Goal: Transaction & Acquisition: Purchase product/service

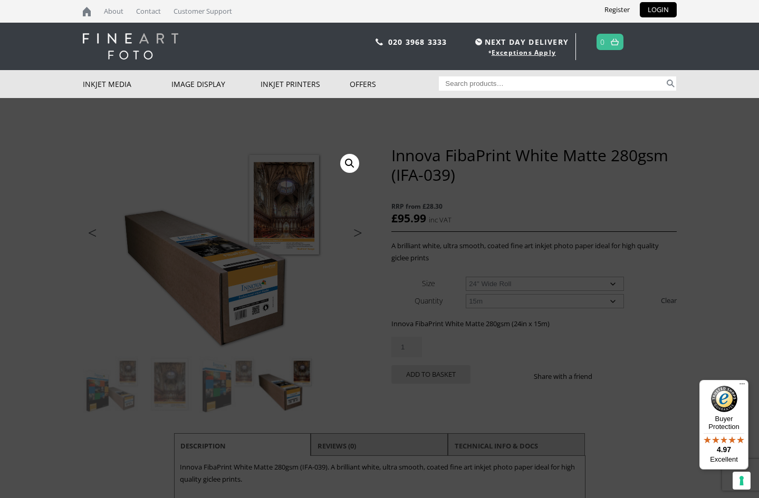
select select "24-wide-roll"
select select "15m"
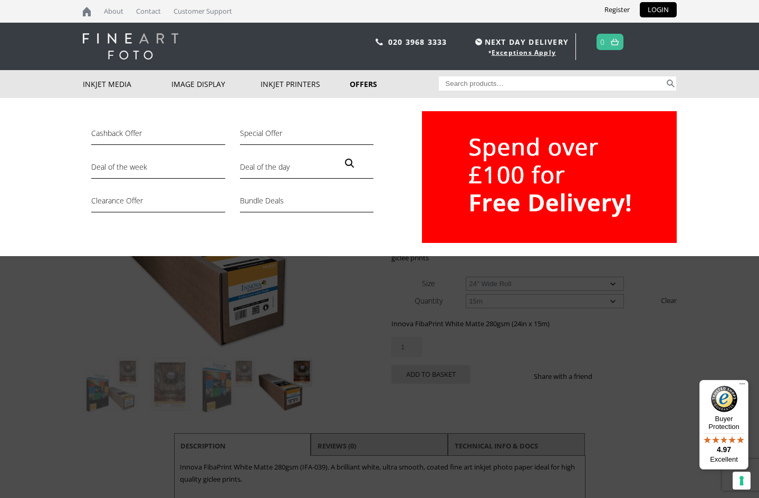
click at [704, 192] on div "Cashback Offer Special Offer Deal of the week Deal of the day Clearance Offer B…" at bounding box center [379, 177] width 759 height 158
click at [423, 222] on img at bounding box center [549, 177] width 255 height 132
click at [382, 122] on div at bounding box center [528, 177] width 297 height 132
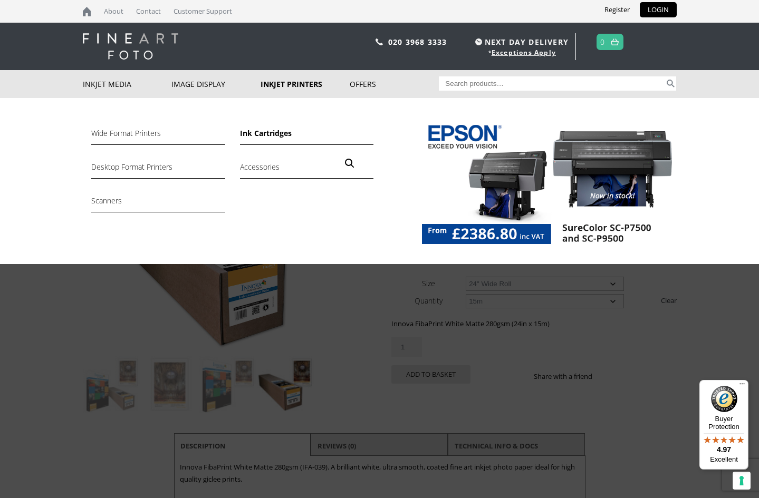
click at [262, 131] on link "Ink Cartridges" at bounding box center [306, 136] width 133 height 18
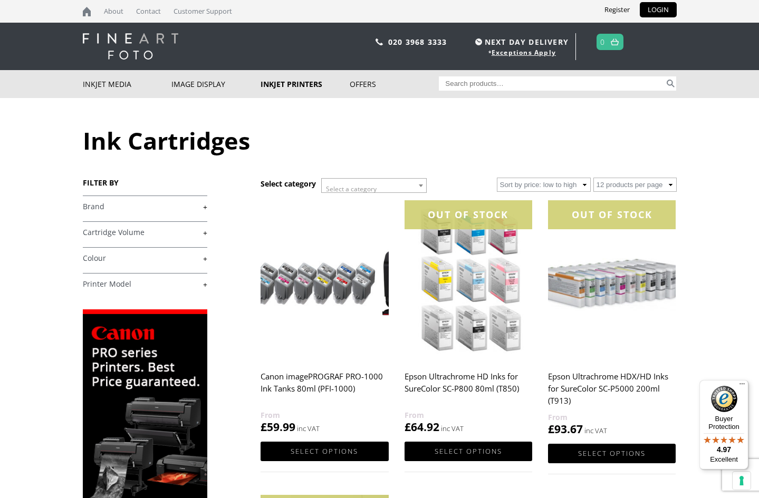
click at [99, 208] on link "+" at bounding box center [145, 207] width 124 height 10
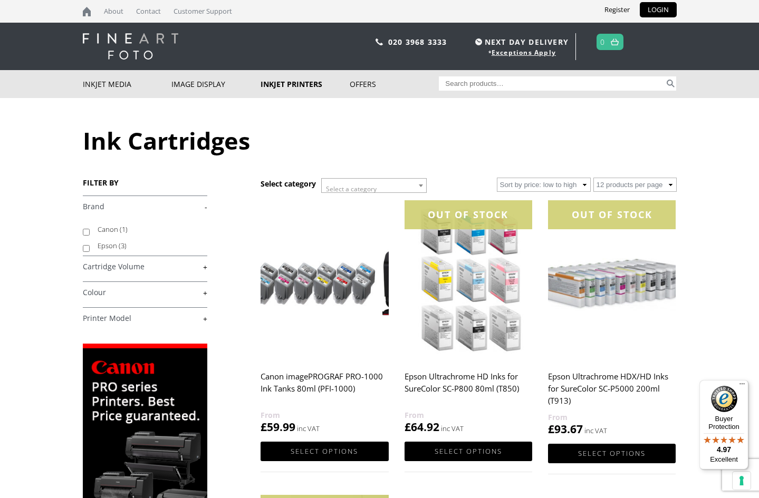
click at [102, 230] on label "Canon (1)" at bounding box center [148, 230] width 100 height 16
click at [90, 230] on input "Canon (1)" at bounding box center [86, 232] width 7 height 7
checkbox input "true"
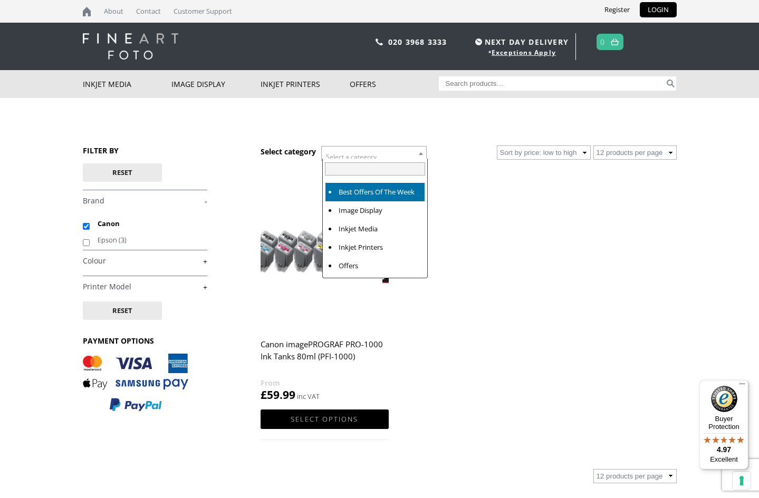
click at [420, 150] on span at bounding box center [421, 154] width 11 height 14
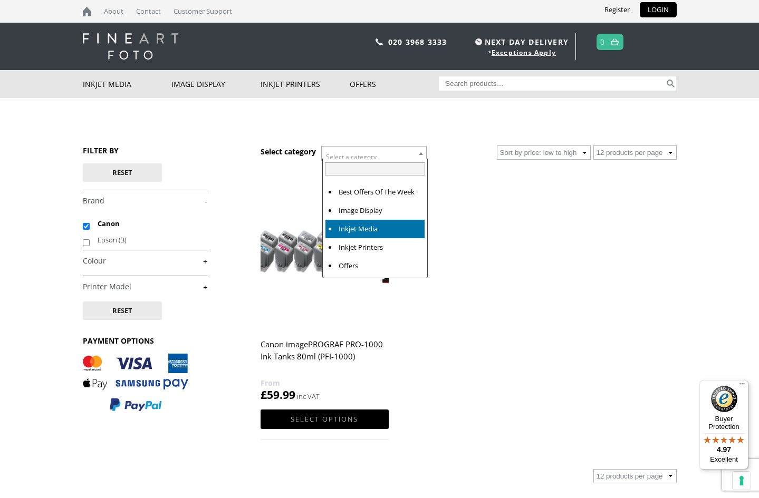
select select "inkjet-media"
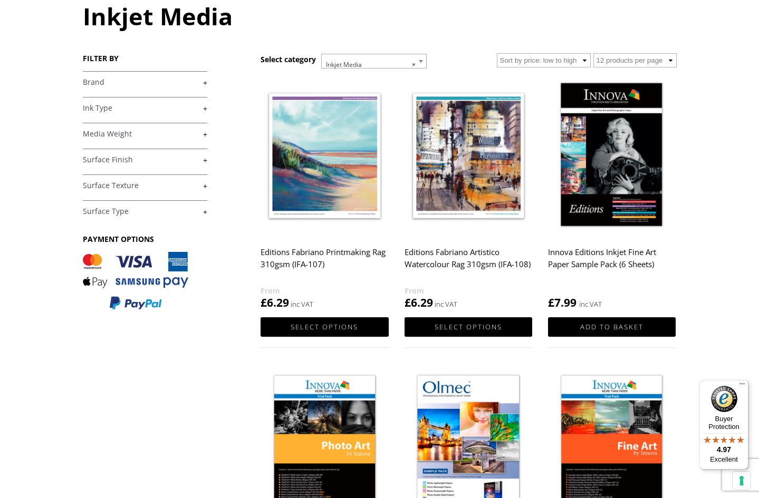
scroll to position [122, 0]
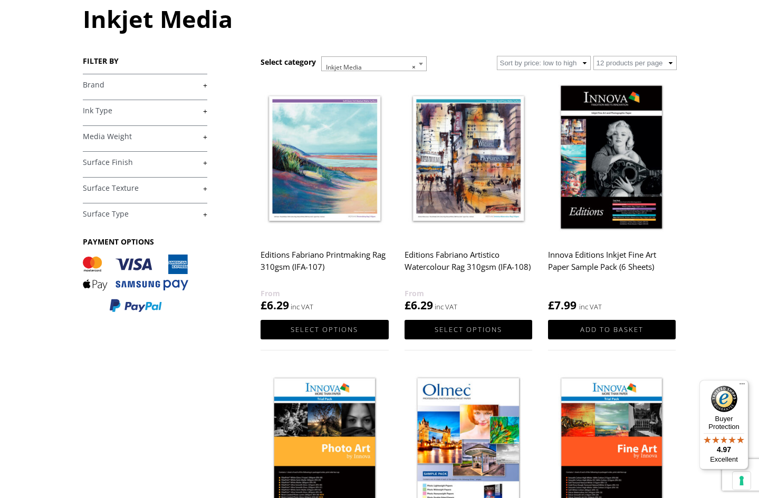
click at [203, 87] on link "+" at bounding box center [145, 85] width 124 height 10
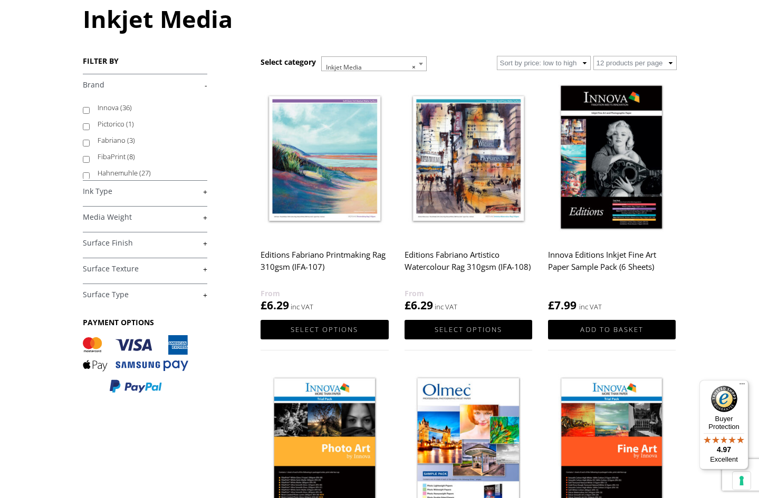
click at [85, 161] on input "FibaPrint (8)" at bounding box center [86, 159] width 7 height 7
checkbox input "true"
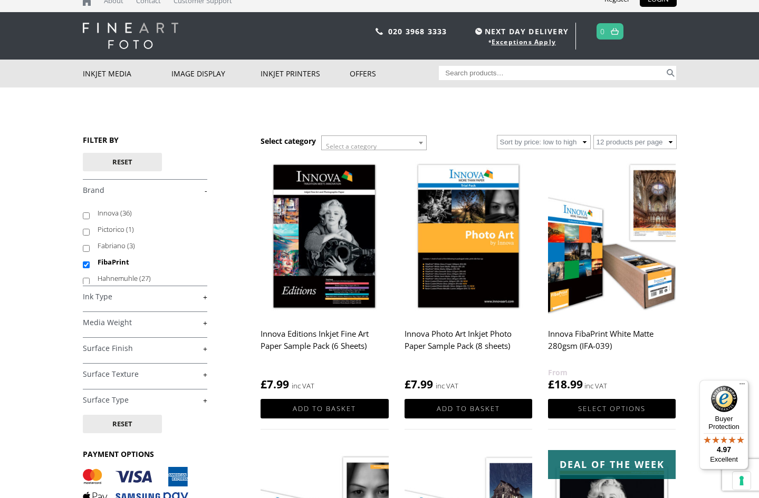
scroll to position [14, 0]
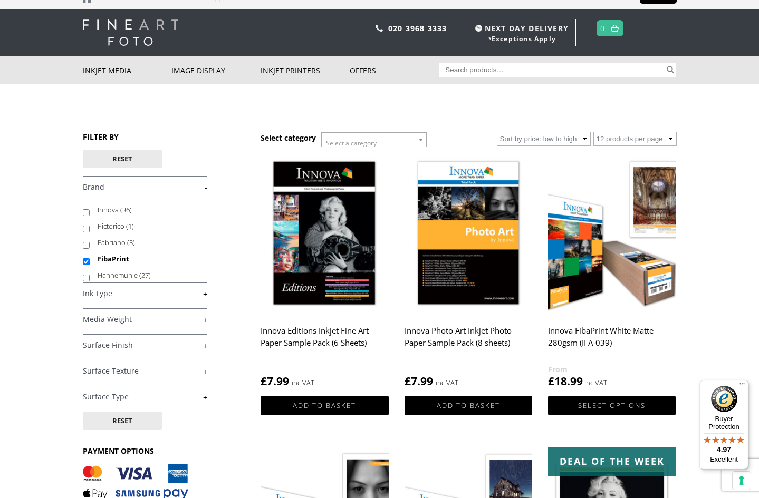
click at [485, 238] on img at bounding box center [469, 235] width 128 height 160
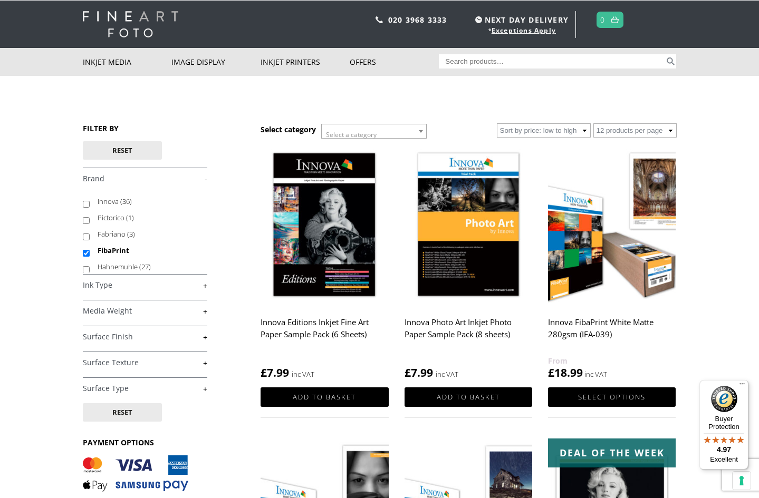
scroll to position [18, 0]
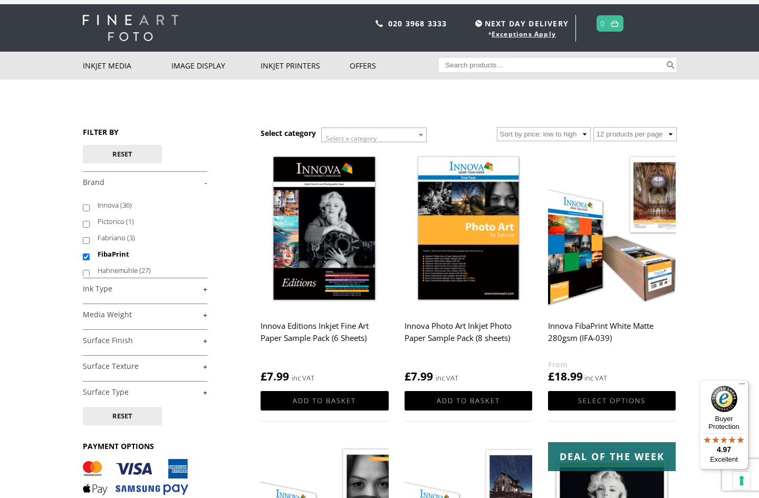
click at [85, 209] on input "Innova (36)" at bounding box center [86, 208] width 7 height 7
checkbox input "true"
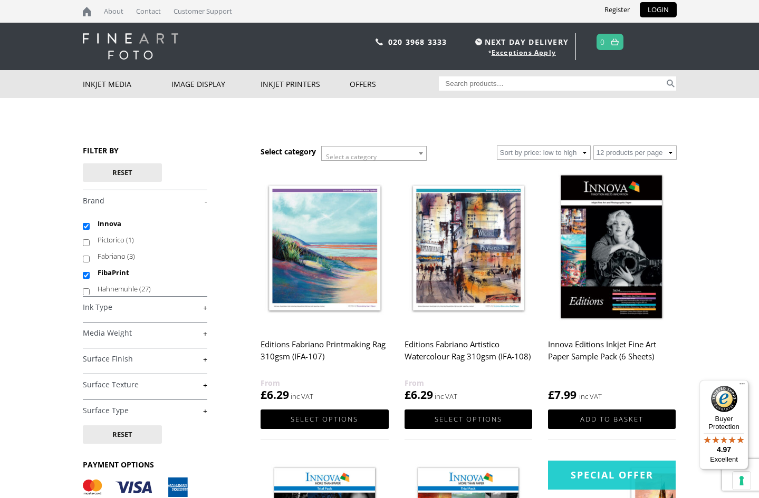
click at [85, 275] on input "FibaPrint" at bounding box center [86, 275] width 7 height 7
checkbox input "false"
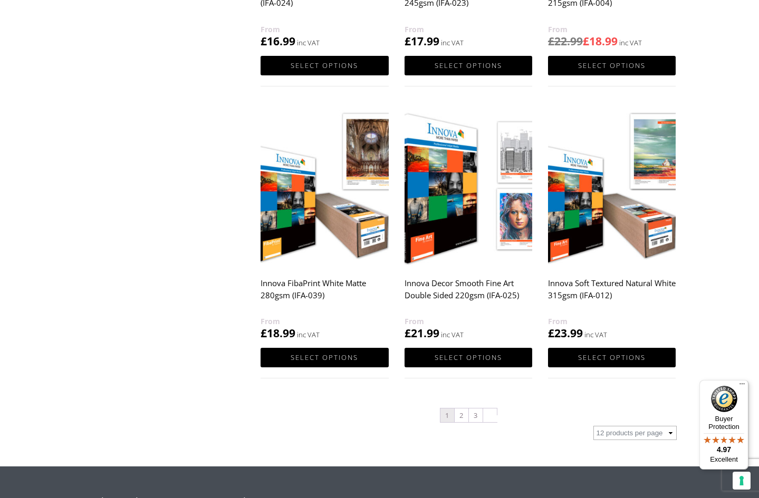
scroll to position [940, 0]
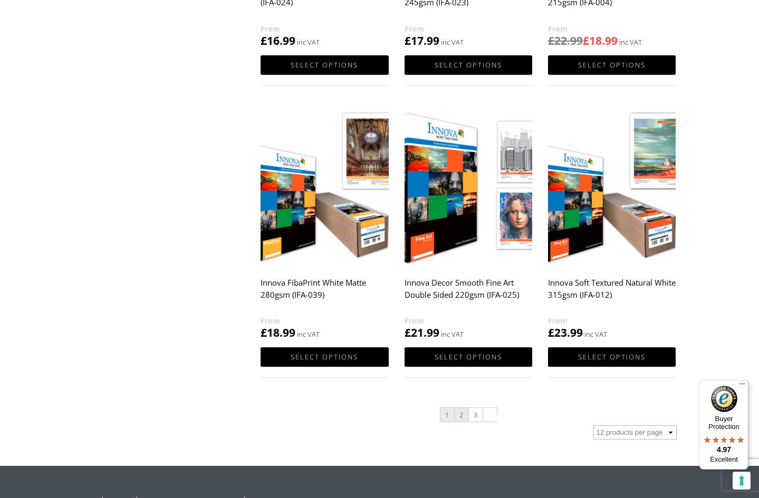
click at [460, 414] on link "2" at bounding box center [462, 415] width 14 height 14
click at [461, 415] on link "2" at bounding box center [462, 415] width 14 height 14
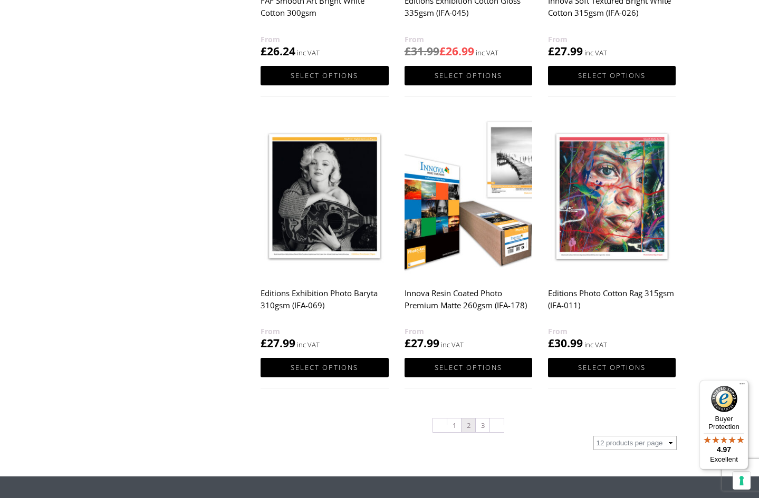
scroll to position [937, 0]
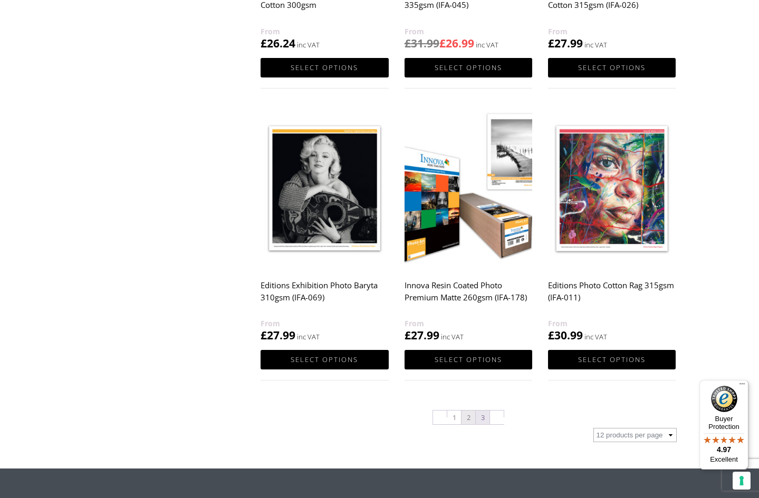
click at [483, 420] on link "3" at bounding box center [483, 418] width 14 height 14
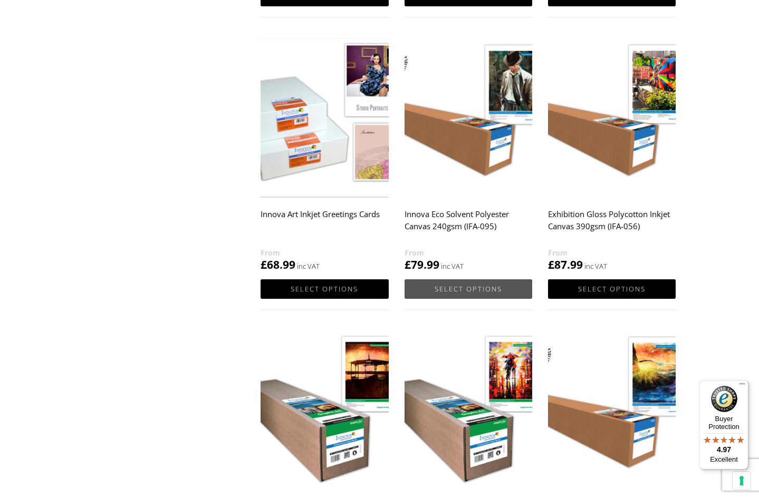
scroll to position [719, 0]
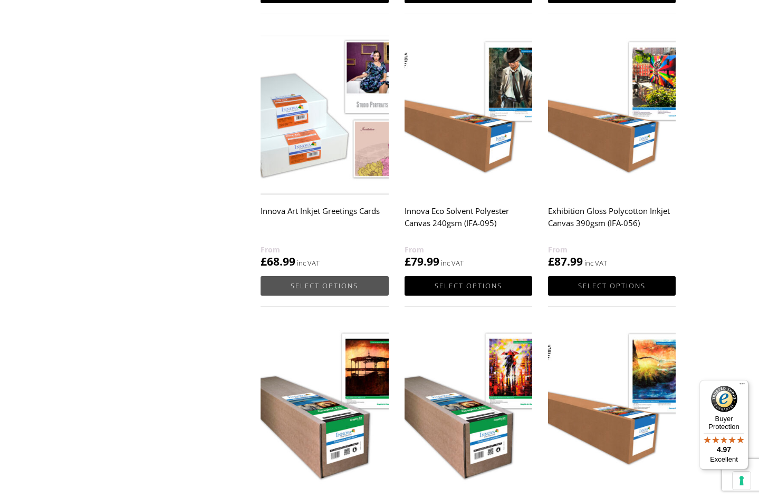
click at [341, 283] on link "Select options" at bounding box center [325, 286] width 128 height 20
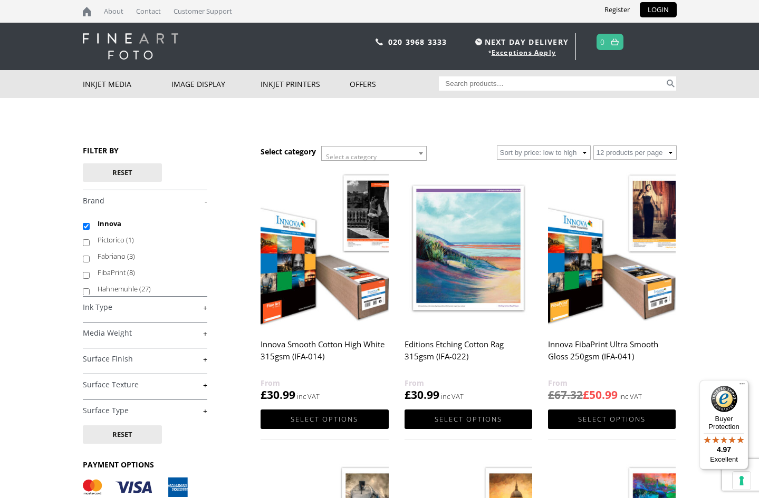
scroll to position [0, 0]
click at [85, 228] on input "Innova" at bounding box center [86, 226] width 7 height 7
checkbox input "false"
click at [420, 153] on b at bounding box center [421, 153] width 4 height 3
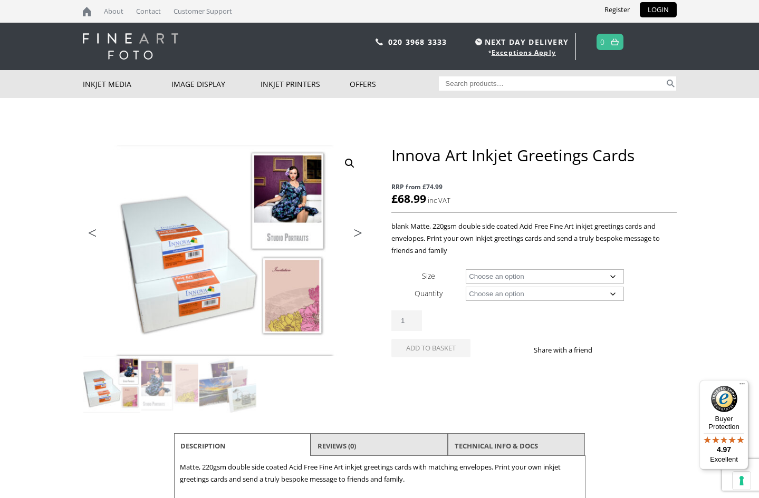
select select "5-5-x-7-4-folded-card"
select select "100-cards-and-envelopes"
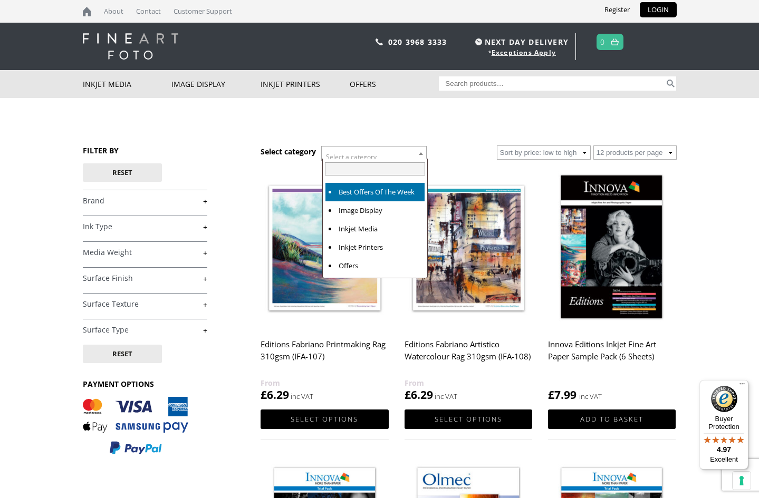
click at [420, 153] on b at bounding box center [421, 153] width 4 height 3
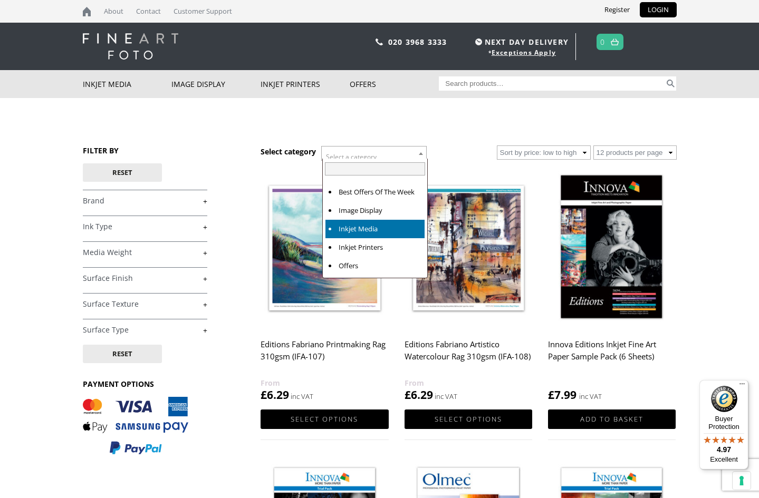
select select "inkjet-media"
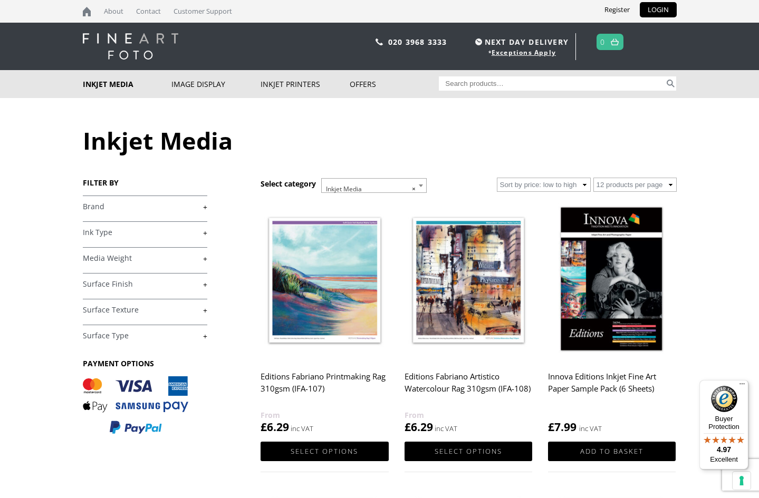
click at [201, 282] on link "+" at bounding box center [145, 285] width 124 height 10
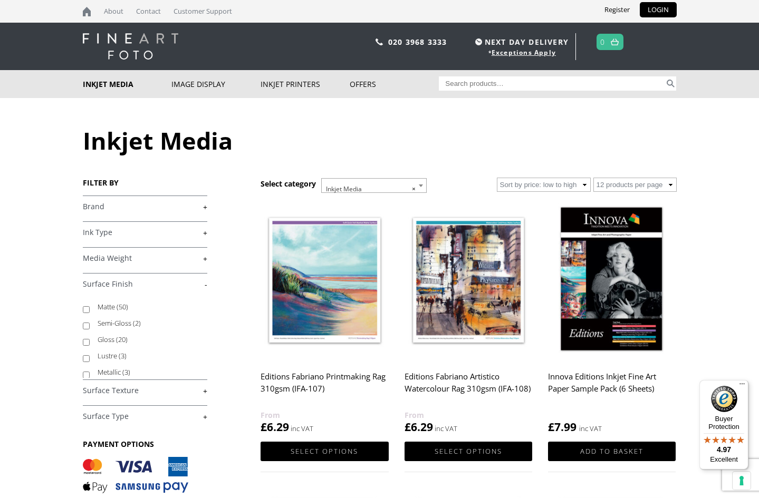
click at [86, 358] on input "Lustre (3)" at bounding box center [86, 358] width 7 height 7
checkbox input "true"
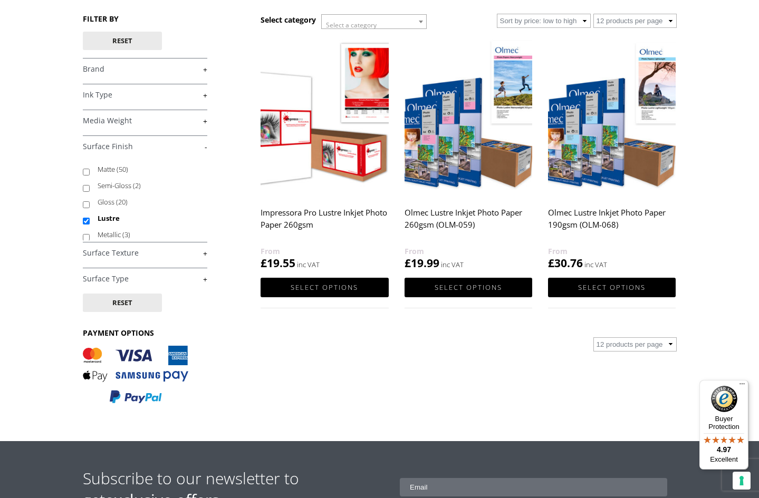
scroll to position [145, 0]
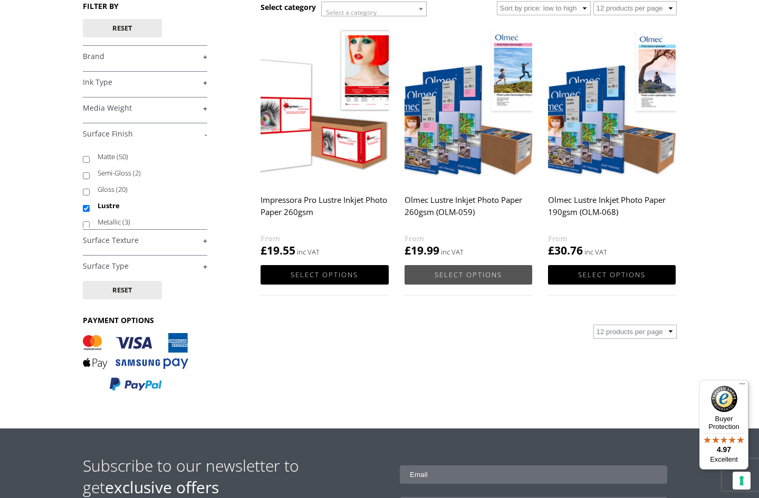
click at [447, 274] on link "Select options" at bounding box center [469, 275] width 128 height 20
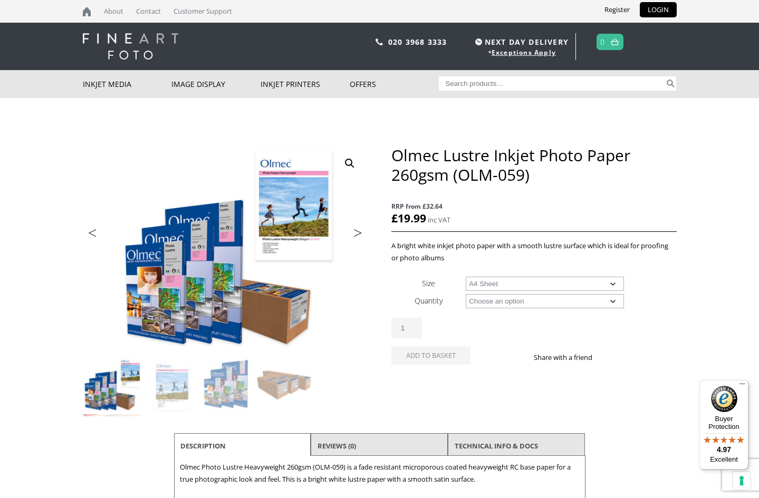
select select "a4-sheet"
select select "50-sheets"
select select "a4-sheet"
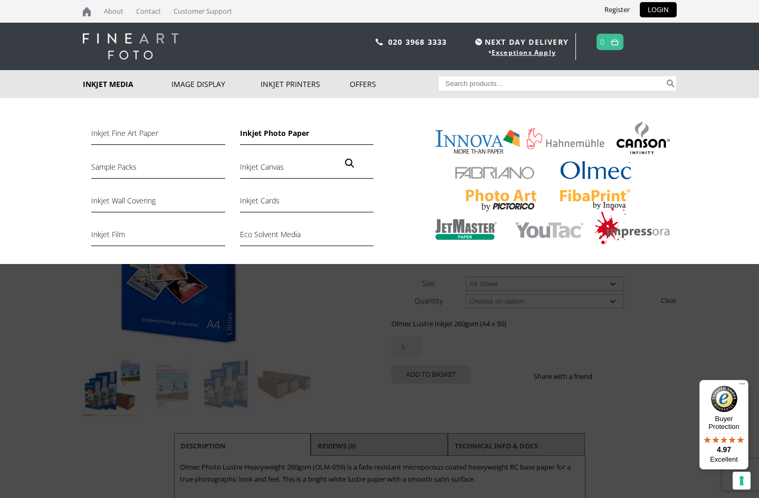
click at [280, 130] on link "Inkjet Photo Paper" at bounding box center [306, 136] width 133 height 18
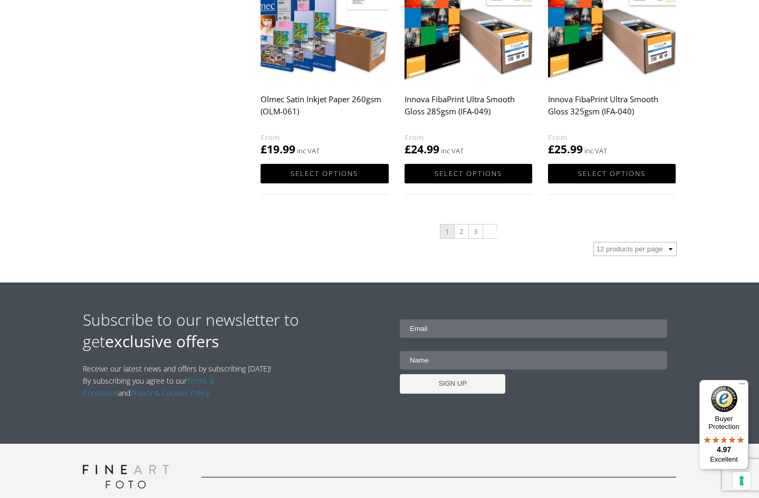
scroll to position [1162, 0]
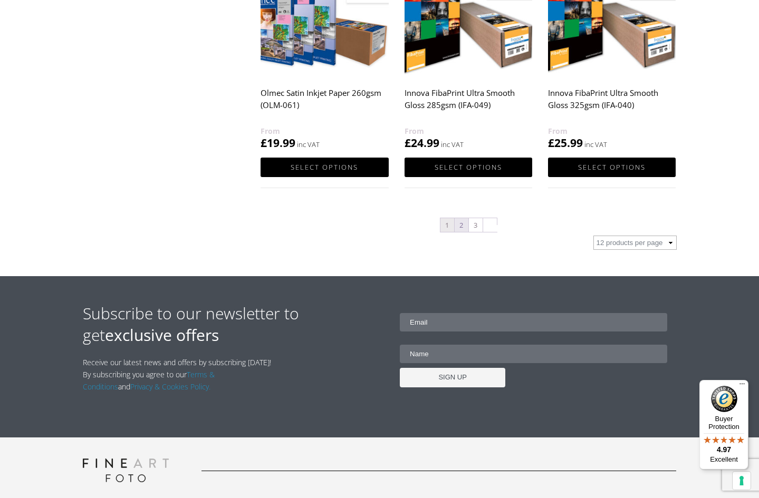
click at [461, 223] on link "2" at bounding box center [462, 225] width 14 height 14
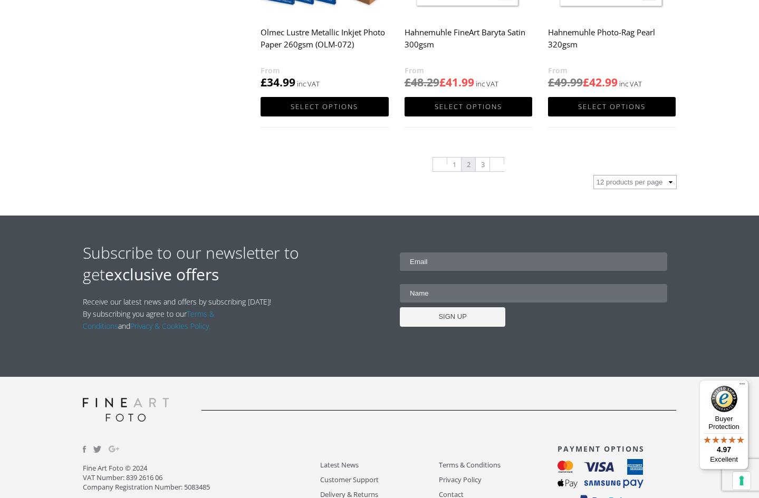
scroll to position [1223, 0]
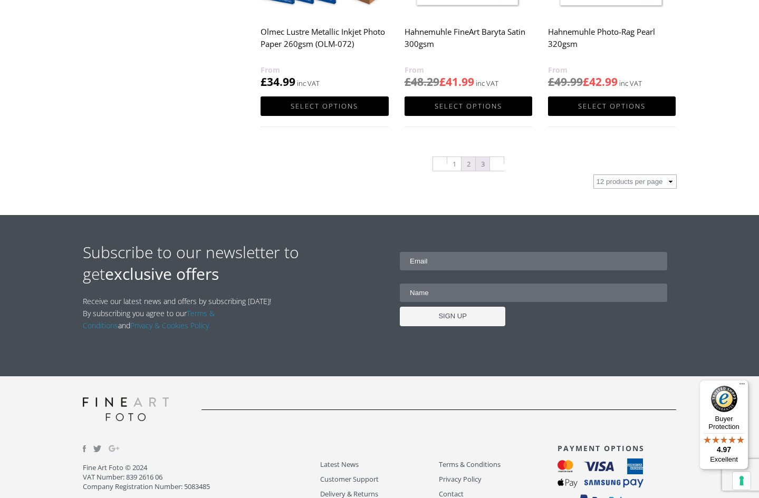
click at [480, 167] on link "3" at bounding box center [483, 164] width 14 height 14
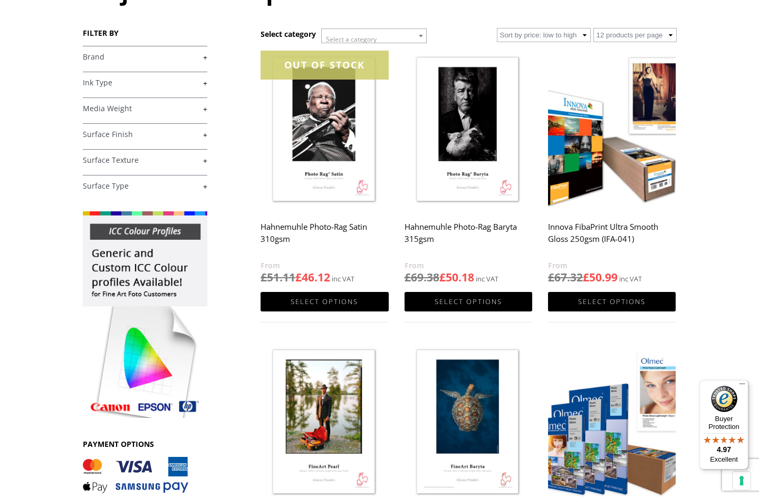
scroll to position [145, 0]
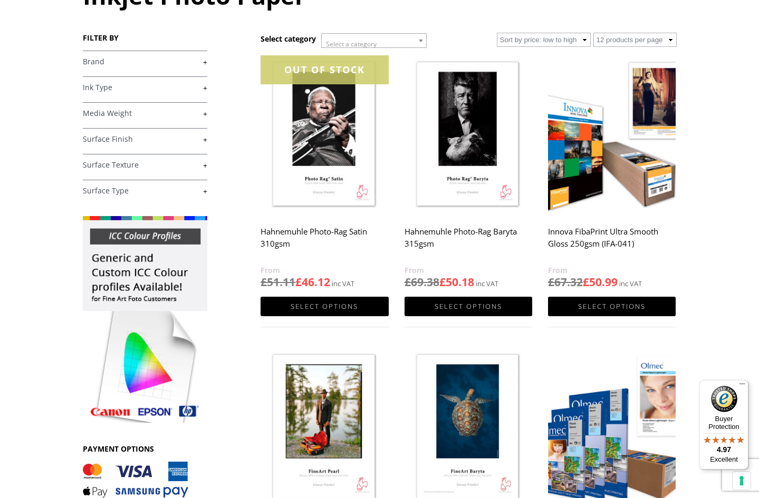
click at [204, 88] on link "+" at bounding box center [145, 88] width 124 height 10
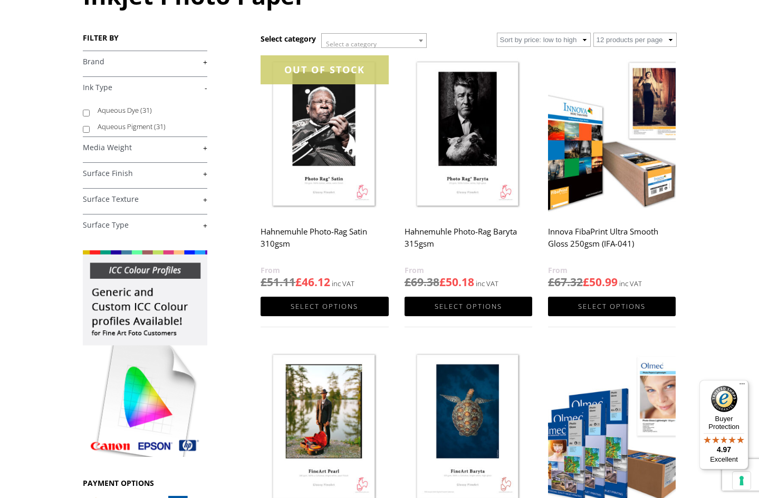
click at [205, 91] on link "-" at bounding box center [145, 88] width 124 height 10
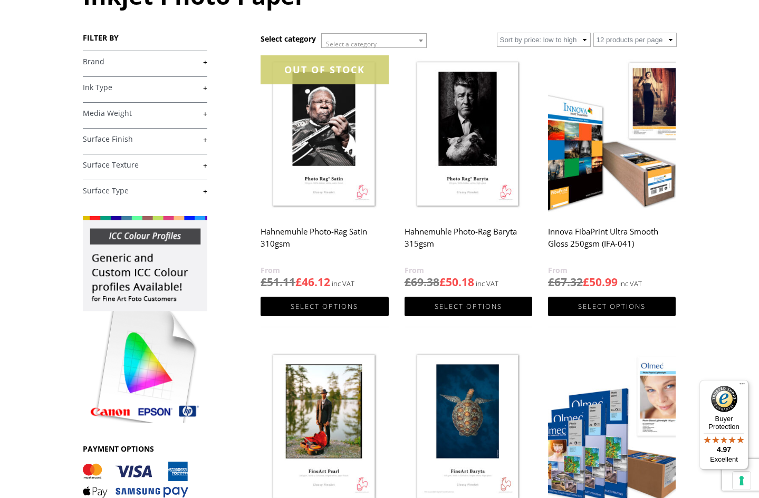
click at [204, 139] on link "+" at bounding box center [145, 139] width 124 height 10
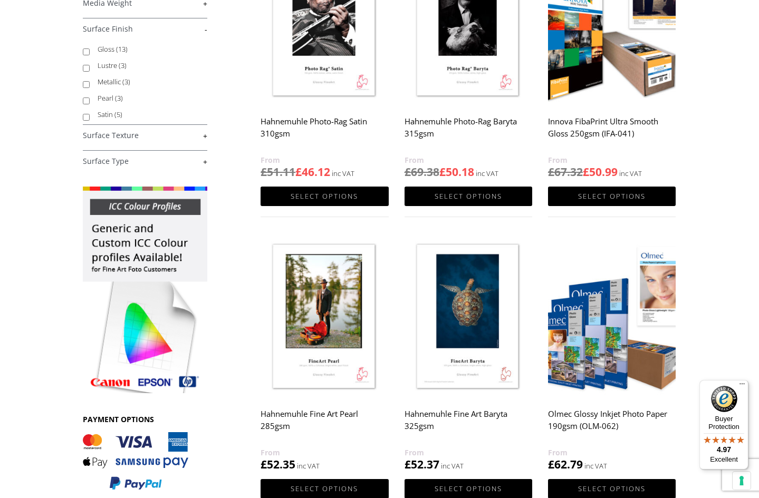
scroll to position [19, 0]
click at [86, 69] on input "Lustre (3)" at bounding box center [86, 68] width 7 height 7
checkbox input "true"
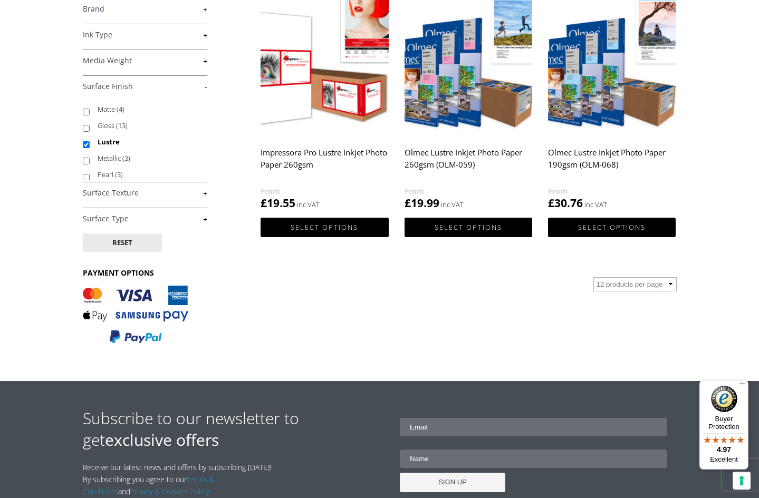
click at [85, 144] on input "Lustre" at bounding box center [86, 144] width 7 height 7
checkbox input "false"
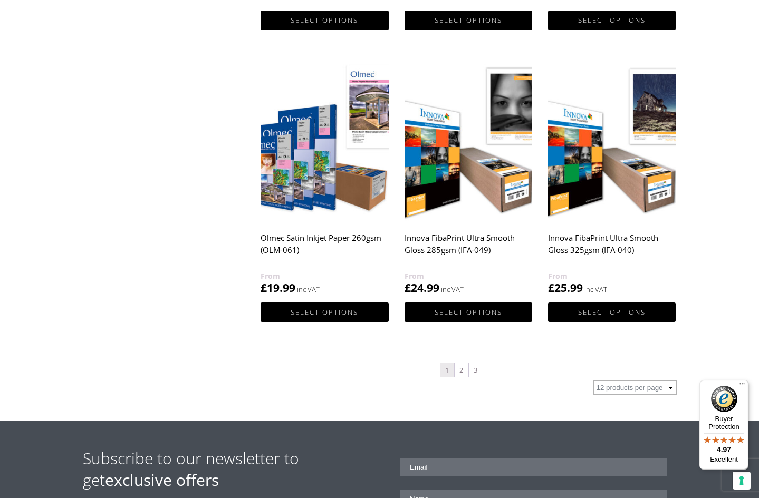
scroll to position [985, 0]
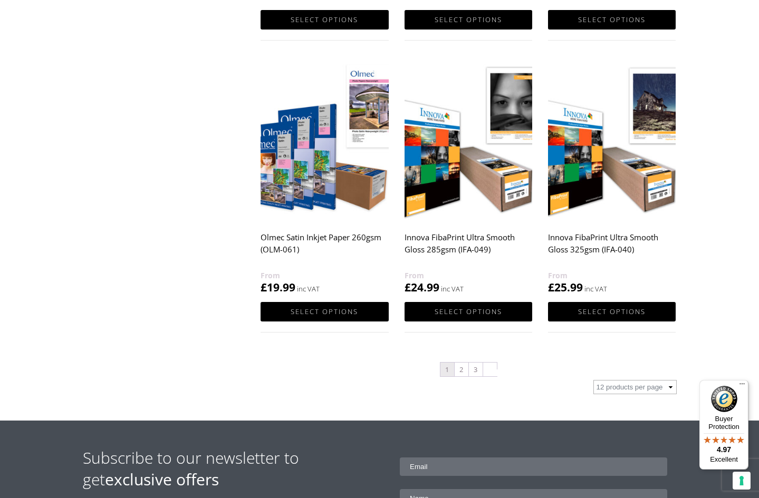
click at [590, 248] on h2 "Innova FibaPrint Ultra Smooth Gloss 325gsm (IFA-040)" at bounding box center [612, 248] width 128 height 42
click at [452, 289] on span "£ 24.99" at bounding box center [469, 282] width 128 height 26
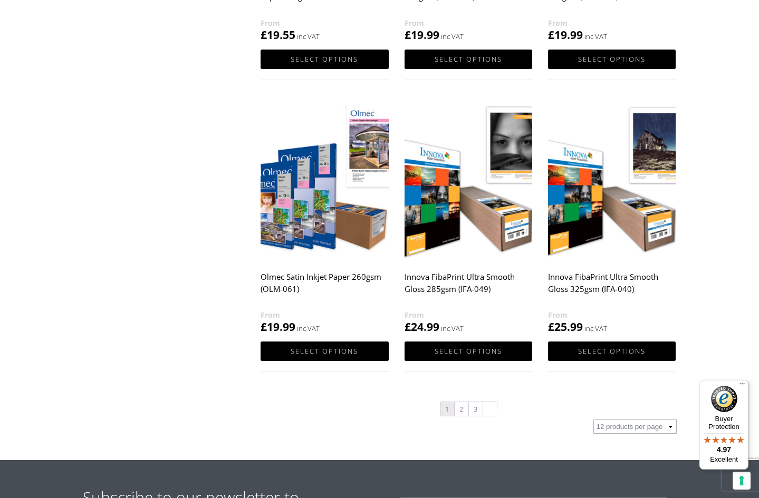
scroll to position [951, 0]
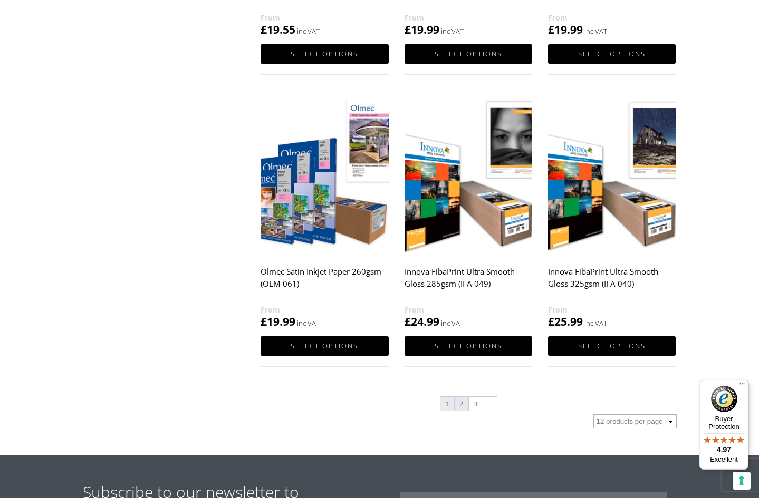
click at [460, 403] on link "2" at bounding box center [462, 404] width 14 height 14
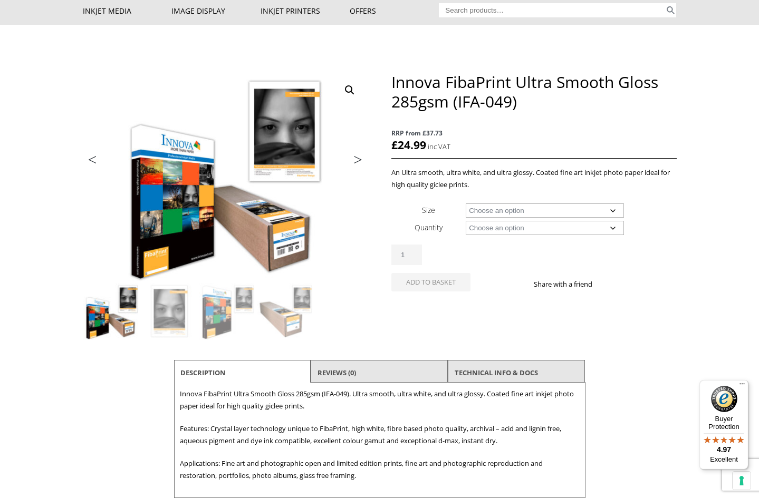
scroll to position [74, 0]
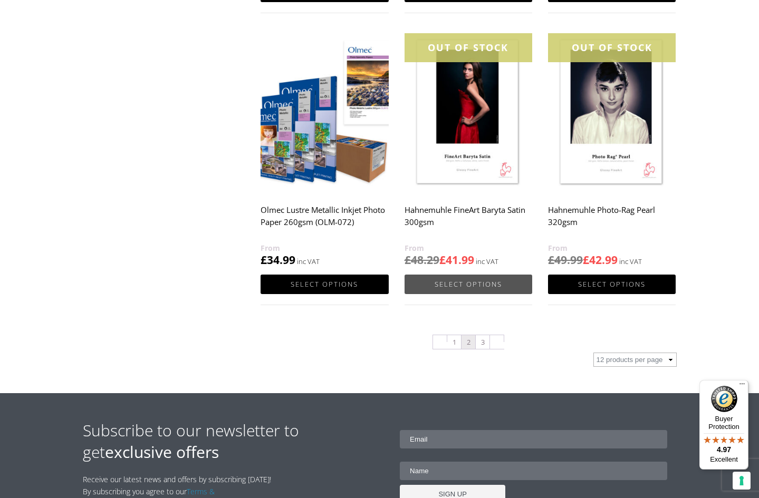
scroll to position [1029, 0]
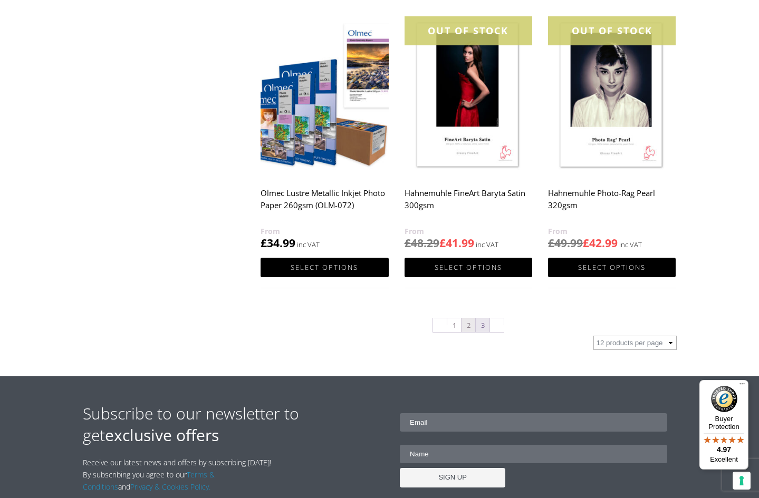
click at [482, 324] on link "3" at bounding box center [483, 326] width 14 height 14
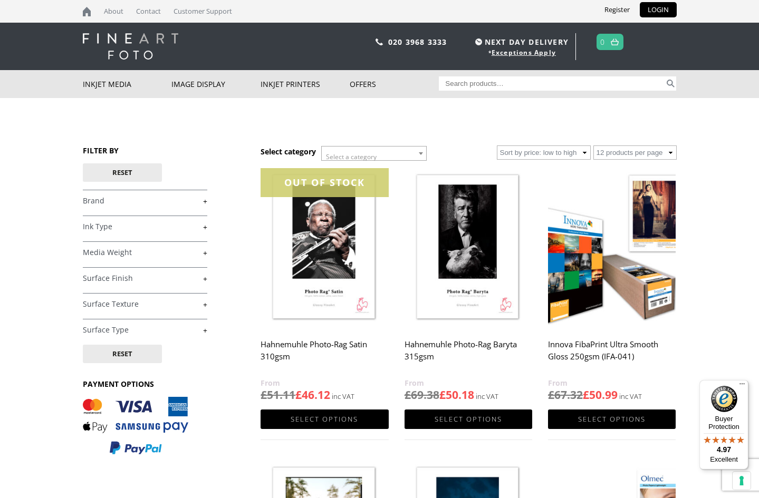
click at [205, 199] on link "+" at bounding box center [145, 201] width 124 height 10
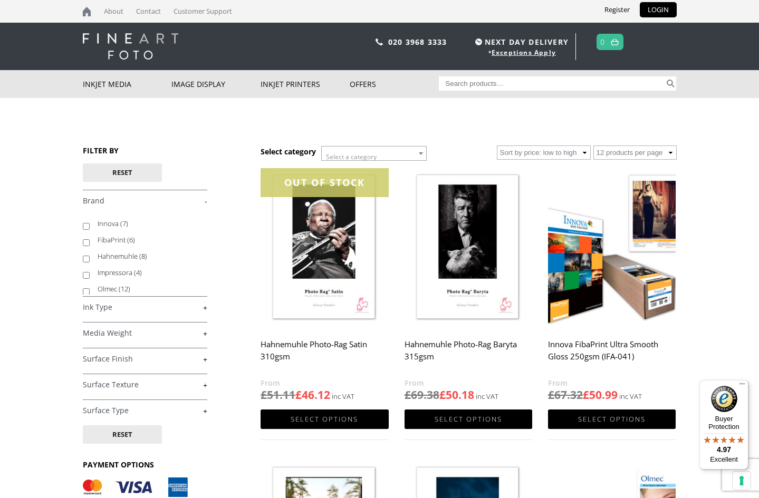
click at [84, 225] on input "Innova (7)" at bounding box center [86, 226] width 7 height 7
checkbox input "true"
click at [204, 358] on link "+" at bounding box center [145, 359] width 124 height 10
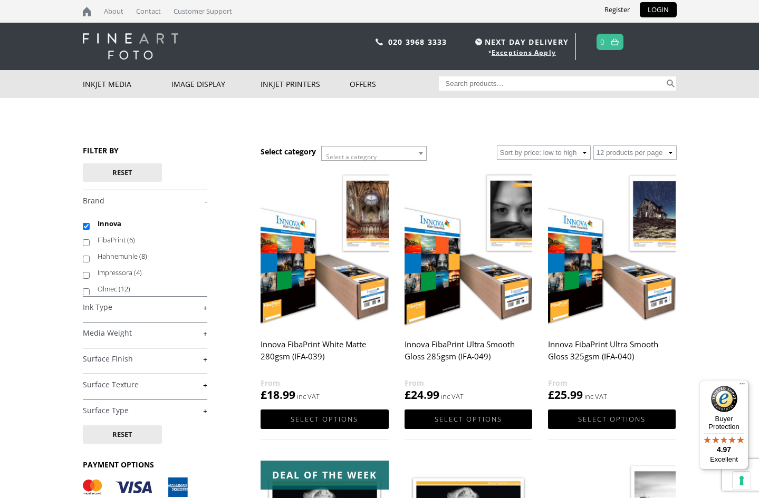
click at [86, 243] on input "FibaPrint (6)" at bounding box center [86, 242] width 7 height 7
checkbox input "true"
click at [294, 300] on img at bounding box center [325, 248] width 128 height 160
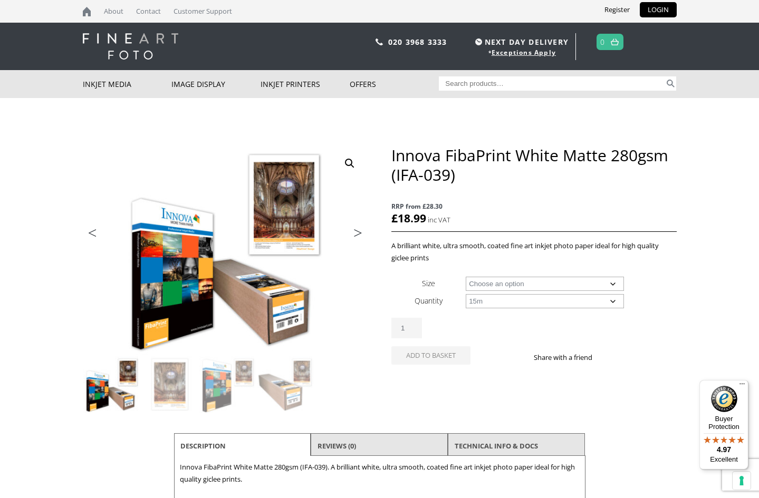
select select "15m"
select select "24-wide-roll"
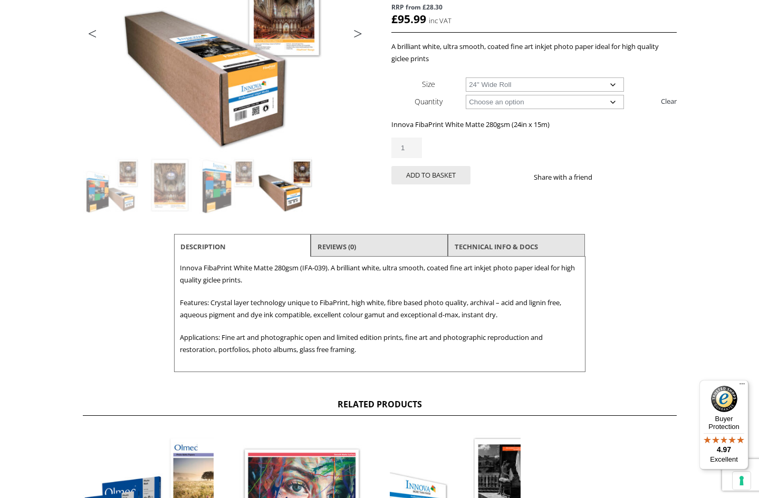
scroll to position [201, 0]
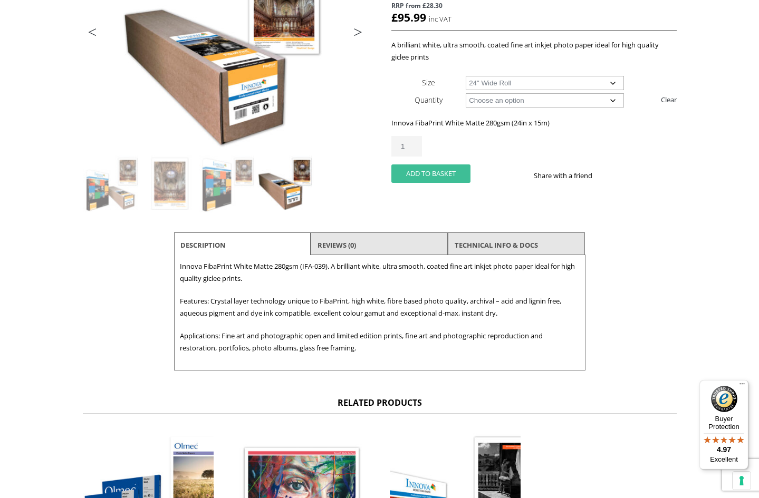
click at [439, 171] on button "Add to basket" at bounding box center [430, 174] width 79 height 18
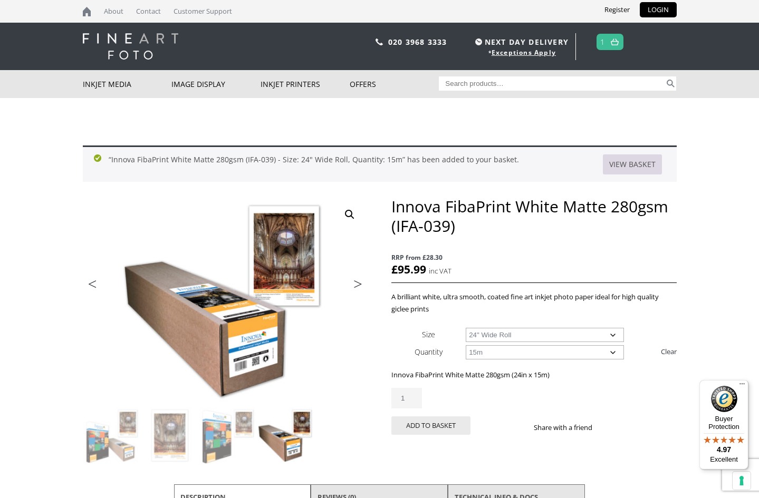
click at [635, 168] on link "View basket" at bounding box center [632, 165] width 59 height 20
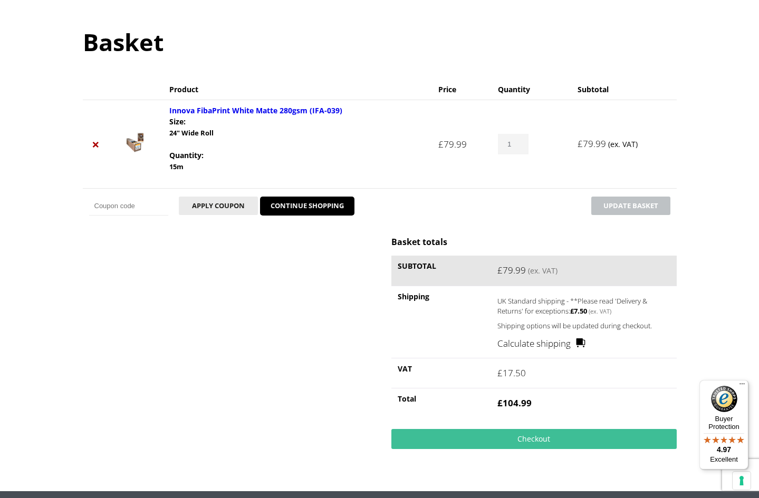
scroll to position [100, 0]
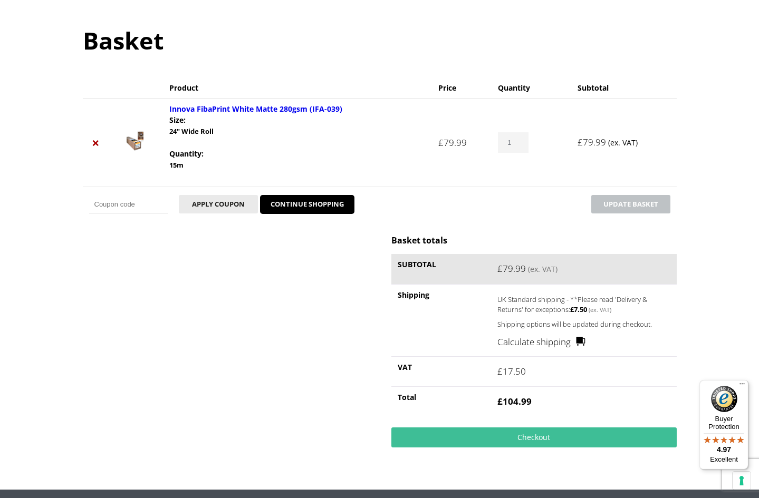
click at [536, 339] on link "Calculate shipping" at bounding box center [541, 342] width 88 height 14
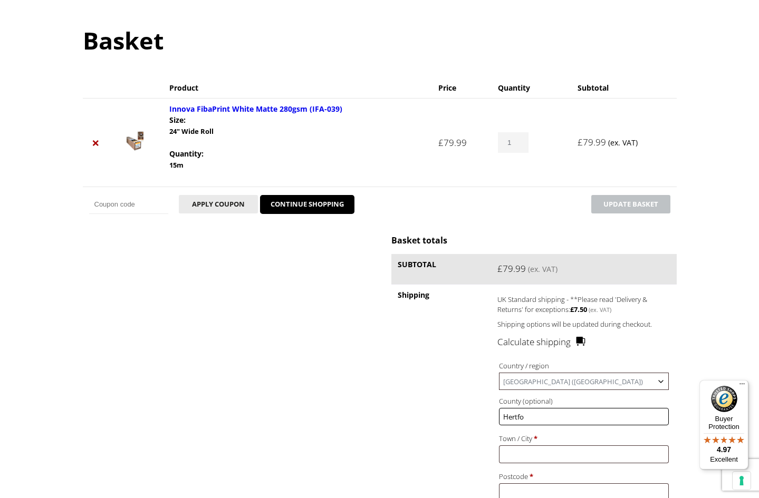
type input "Hertfor"
type input "[GEOGRAPHIC_DATA]"
type input "Broxbourne"
type input "EN10 7QA"
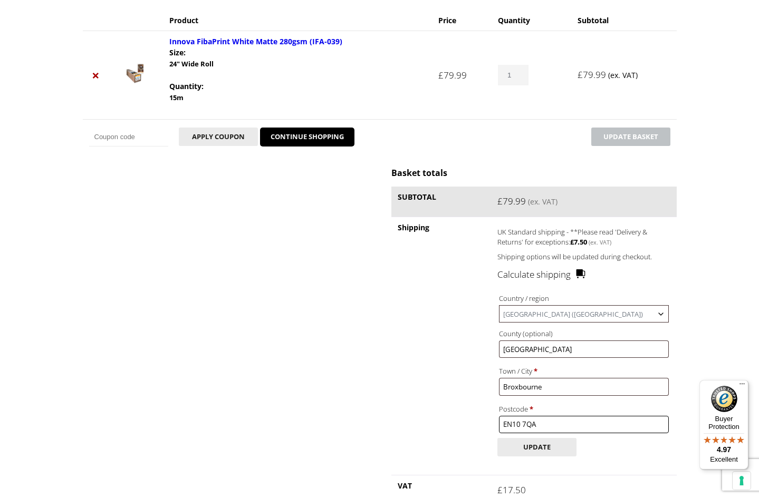
scroll to position [170, 0]
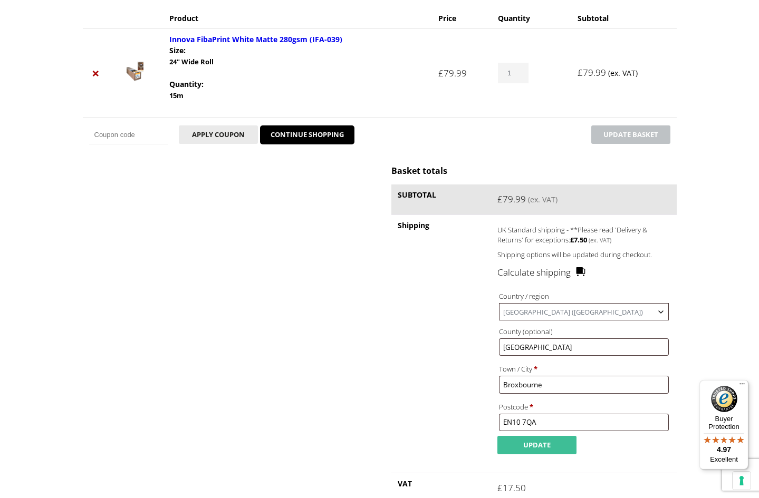
click at [534, 436] on button "Update" at bounding box center [536, 445] width 79 height 18
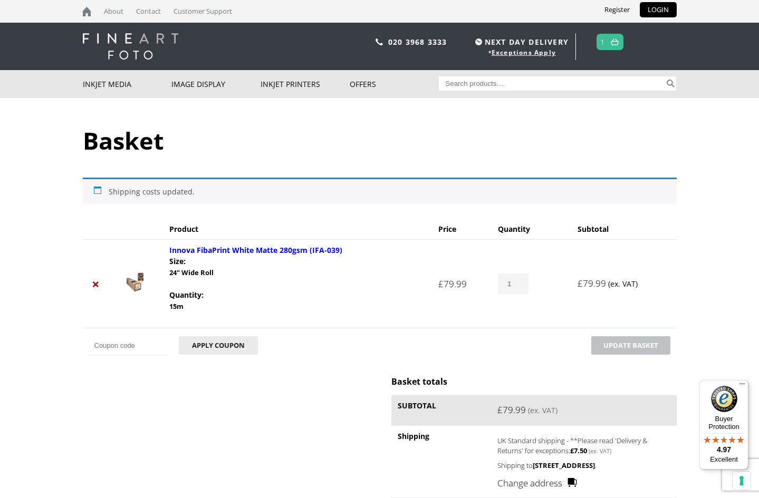
scroll to position [0, 0]
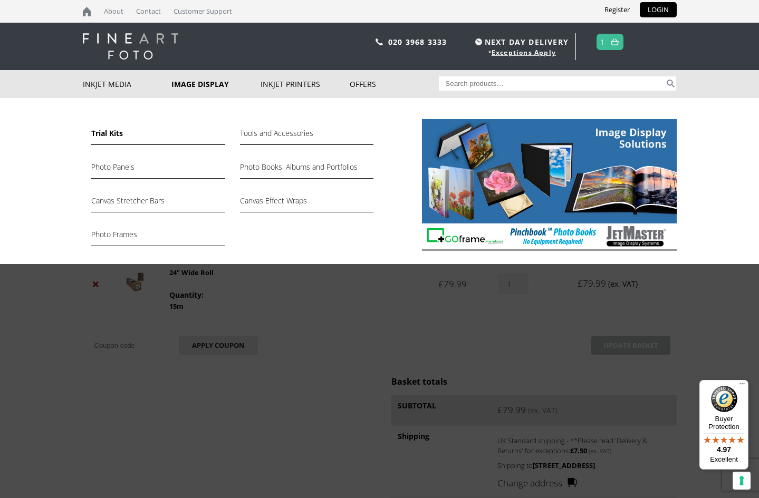
click at [107, 138] on link "Trial Kits" at bounding box center [157, 136] width 133 height 18
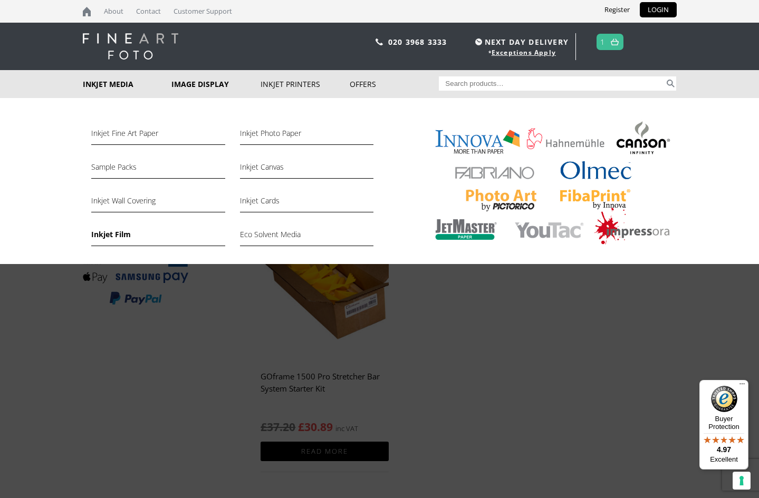
click at [117, 232] on link "Inkjet Film" at bounding box center [157, 237] width 133 height 18
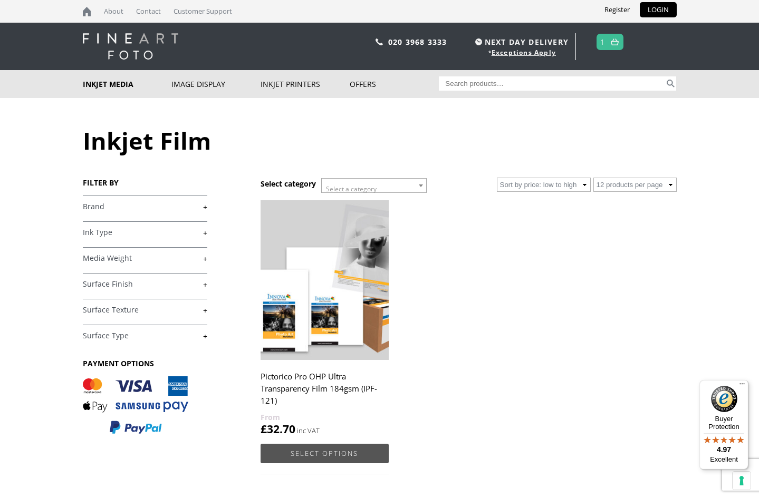
click at [310, 449] on link "Select options" at bounding box center [325, 454] width 128 height 20
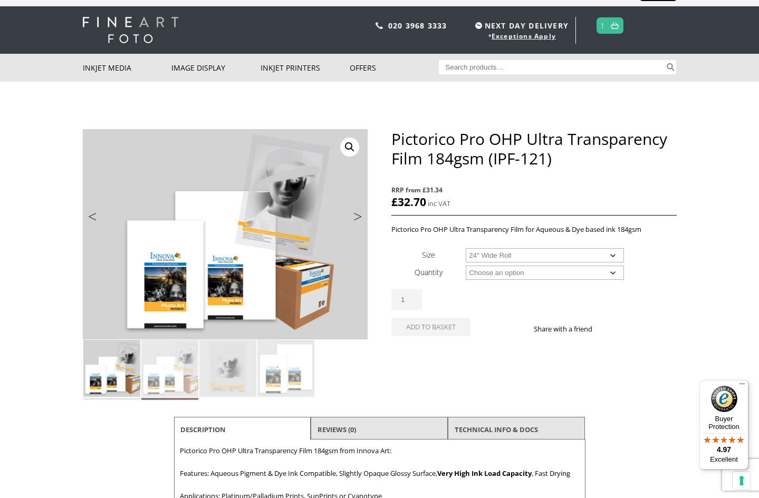
select select "24-wide-roll"
select select "20m"
select select "24-wide-roll"
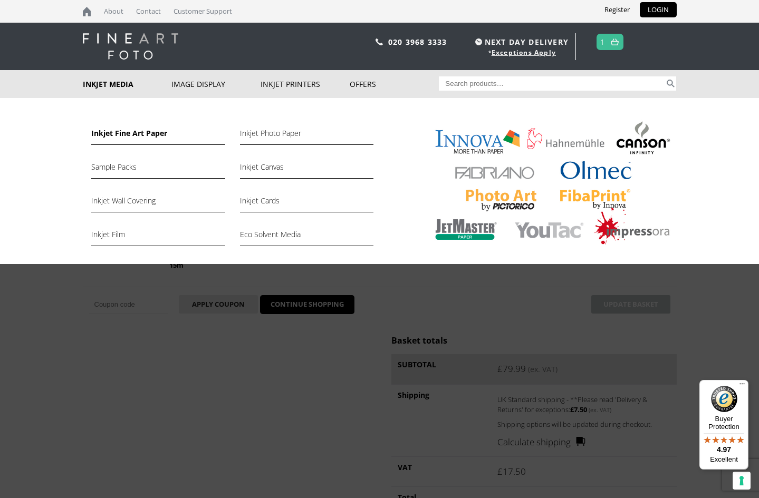
click at [112, 136] on link "Inkjet Fine Art Paper" at bounding box center [157, 136] width 133 height 18
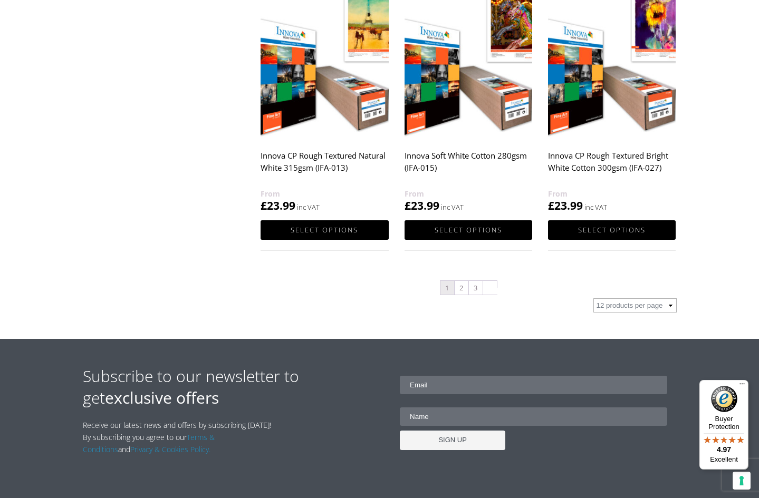
scroll to position [1153, 0]
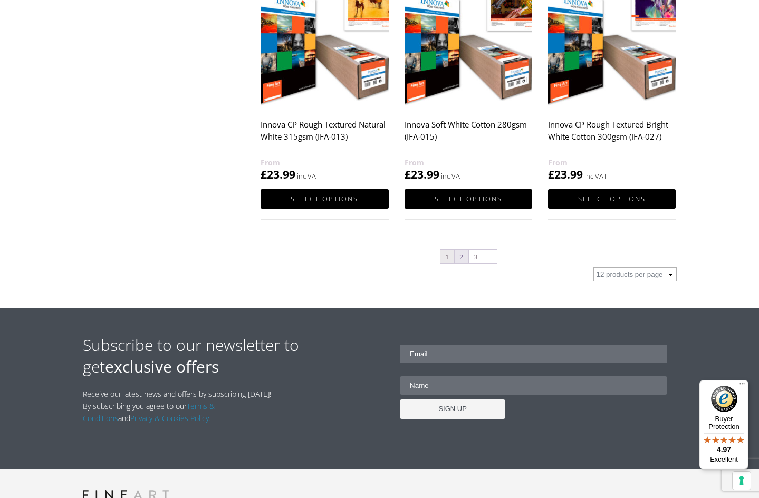
click at [460, 254] on link "2" at bounding box center [462, 257] width 14 height 14
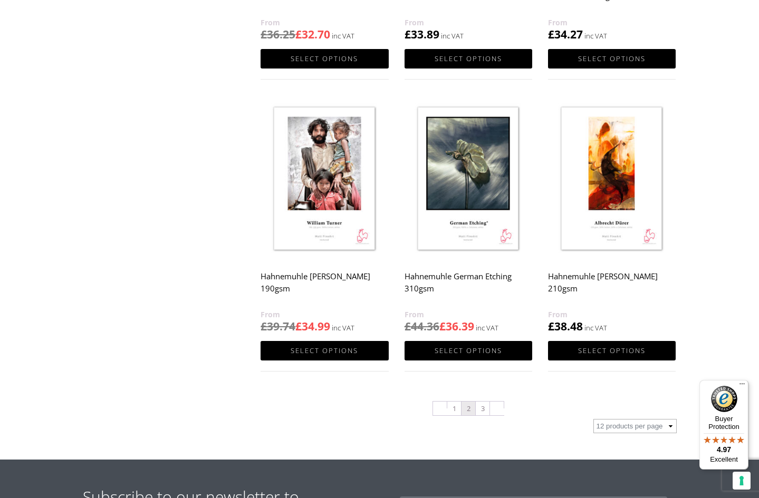
scroll to position [979, 0]
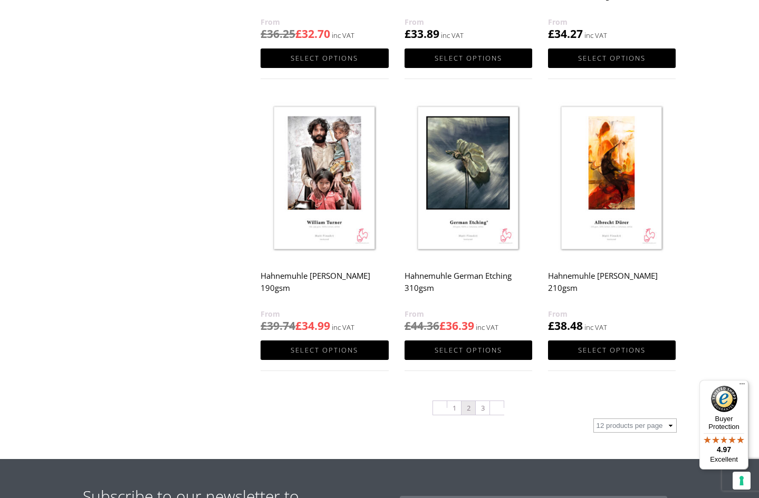
click at [455, 326] on bdi "£ 36.39" at bounding box center [456, 326] width 35 height 15
click at [483, 407] on link "3" at bounding box center [483, 408] width 14 height 14
click at [608, 203] on img at bounding box center [612, 179] width 128 height 160
click at [482, 405] on link "3" at bounding box center [483, 408] width 14 height 14
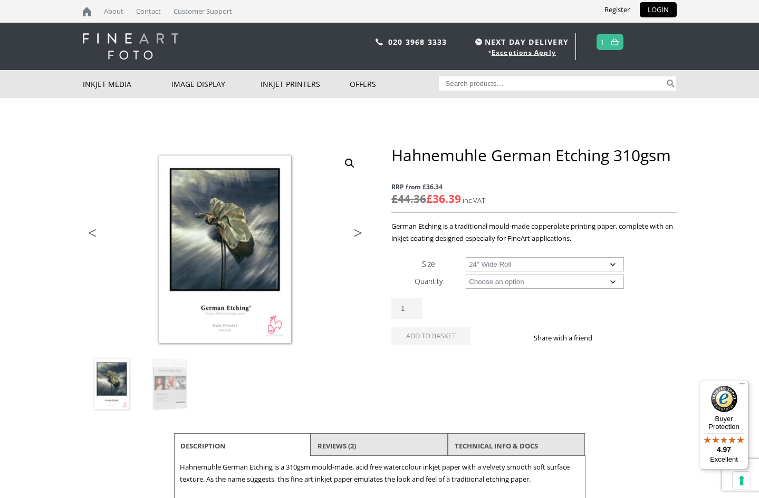
select select "24-wide-roll"
select select "12m"
select select "24-wide-roll"
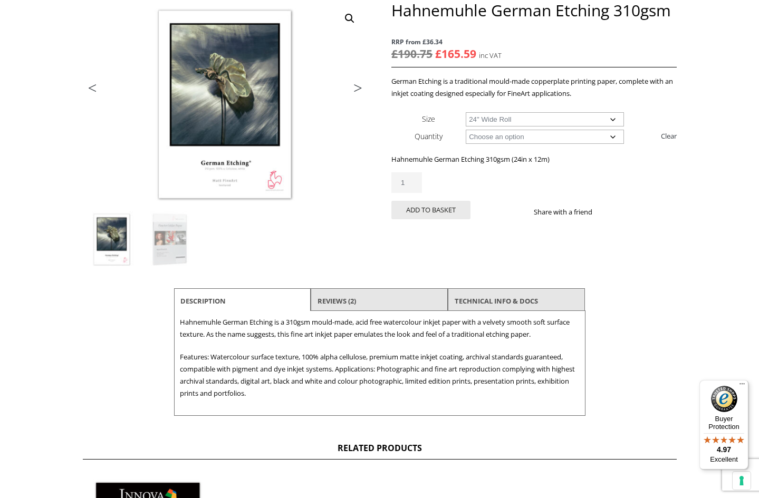
scroll to position [112, 0]
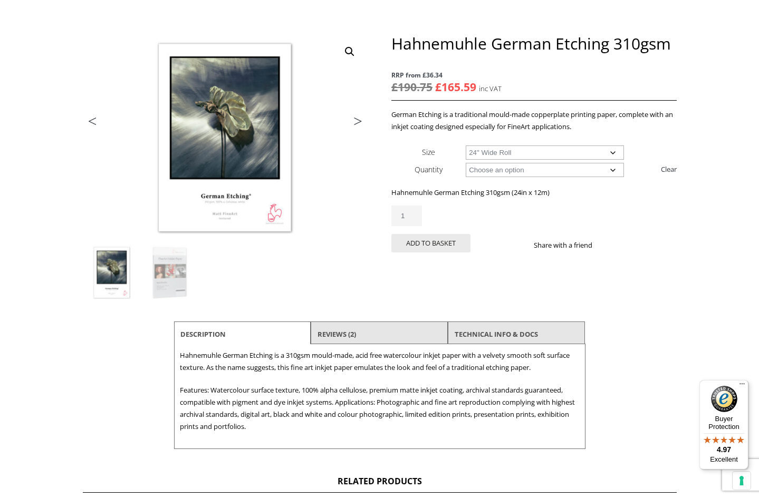
click at [92, 119] on link "Previous" at bounding box center [104, 123] width 42 height 9
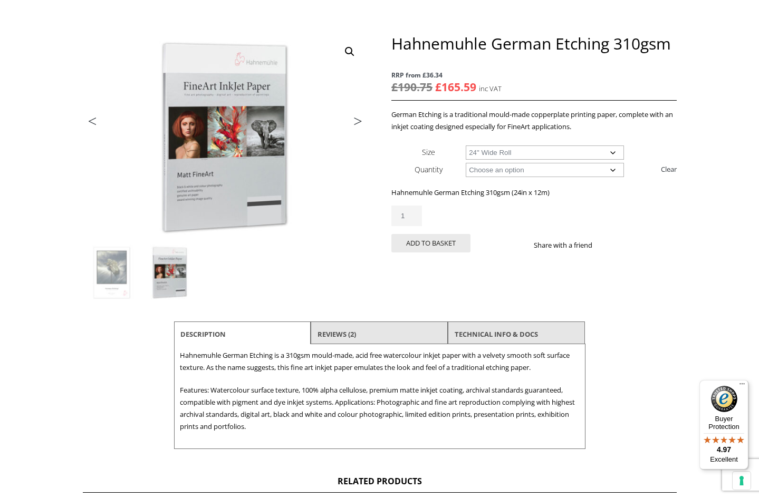
click at [92, 119] on link "Previous" at bounding box center [104, 123] width 42 height 9
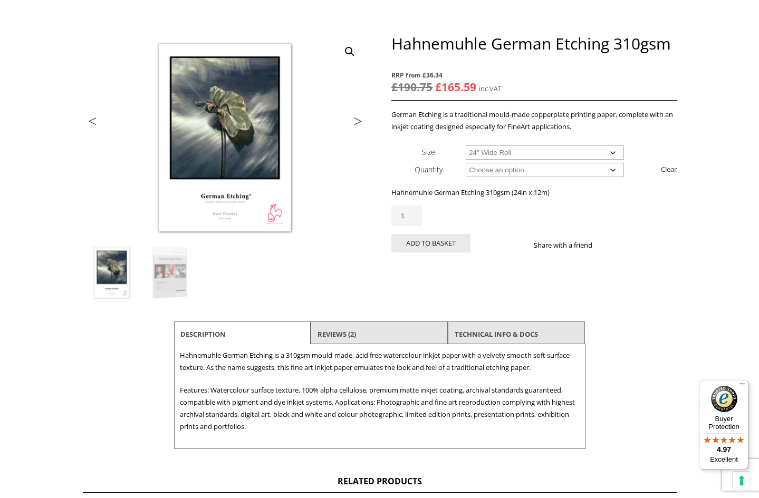
click at [92, 119] on link "Previous" at bounding box center [104, 123] width 42 height 9
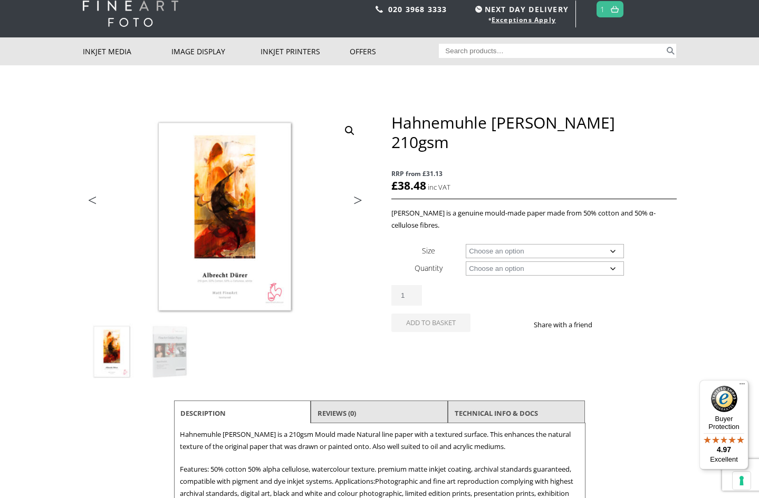
scroll to position [32, 0]
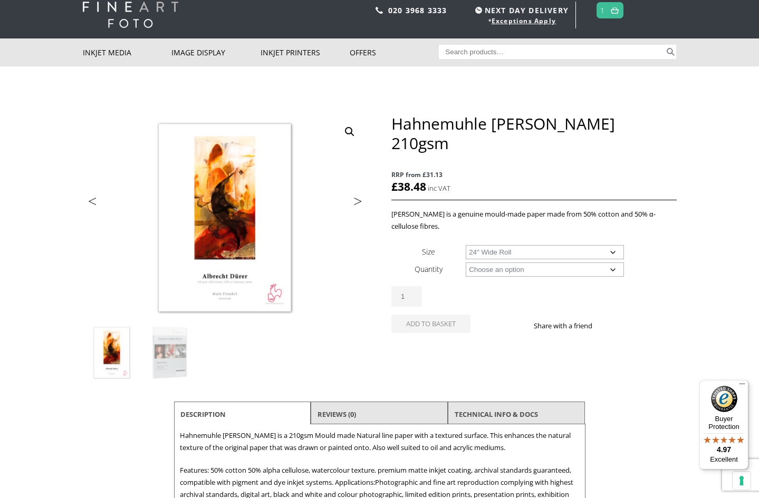
select select "24-wide-roll"
select select "12m"
select select "24-wide-roll"
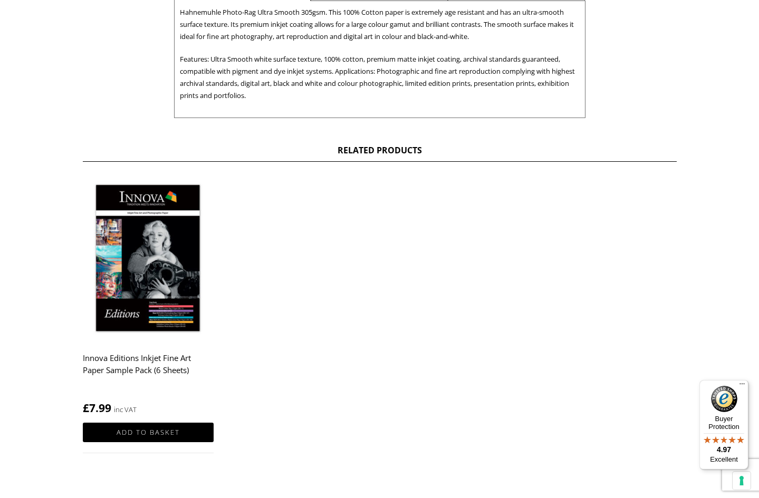
scroll to position [456, 0]
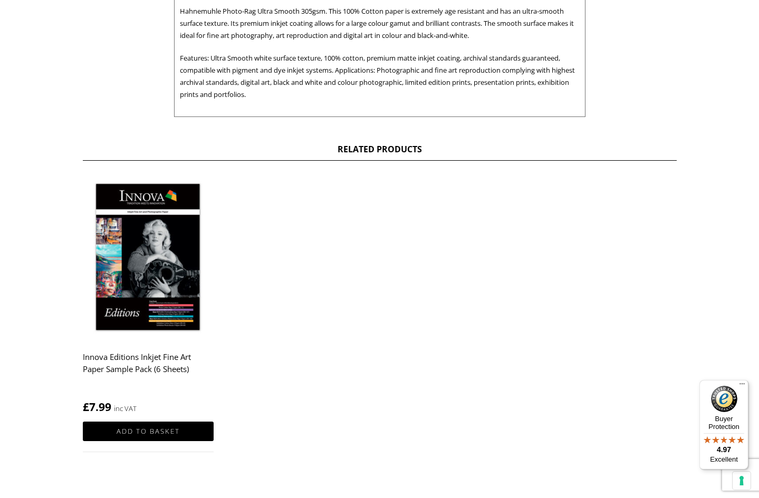
click at [126, 250] on img at bounding box center [148, 258] width 131 height 163
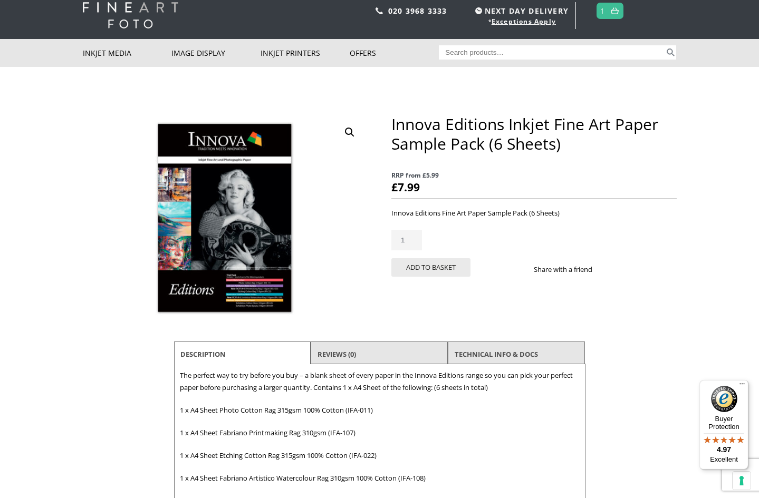
scroll to position [31, 0]
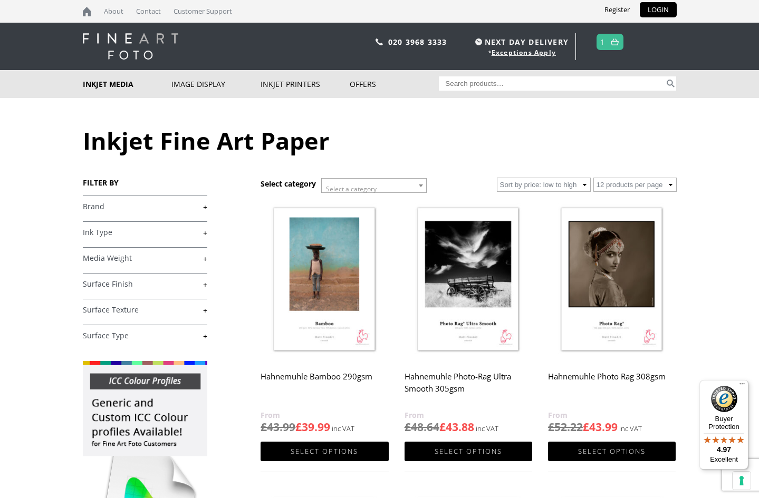
click at [420, 185] on b at bounding box center [421, 186] width 4 height 3
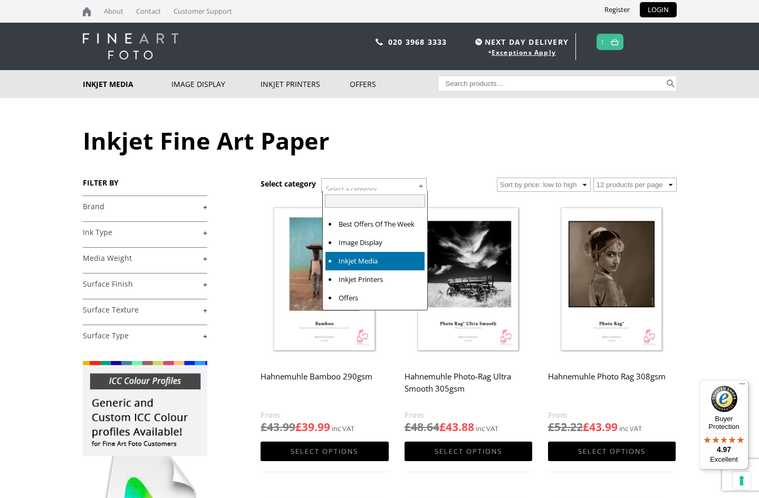
select select "inkjet-media"
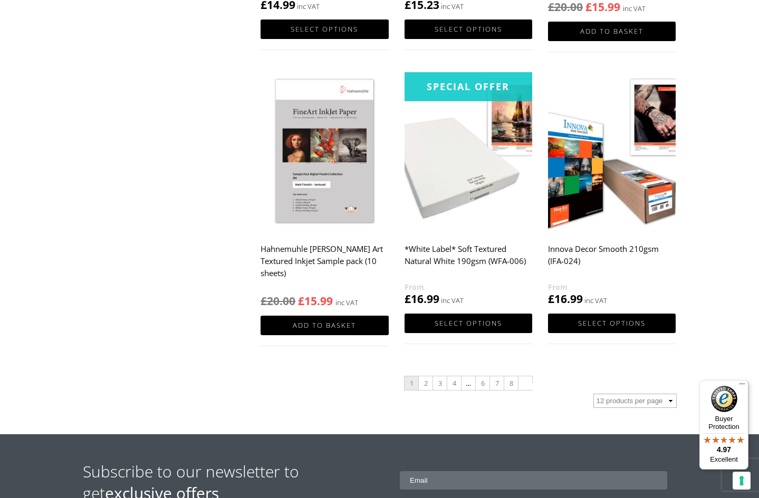
scroll to position [1008, 0]
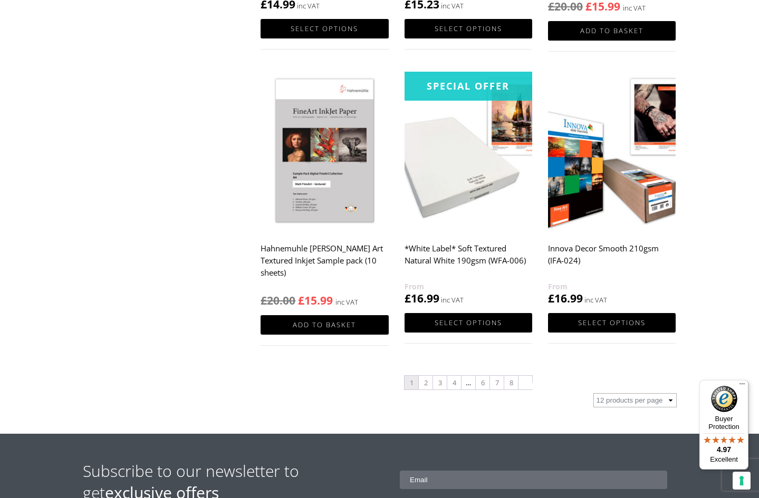
click at [317, 184] on img at bounding box center [325, 152] width 128 height 160
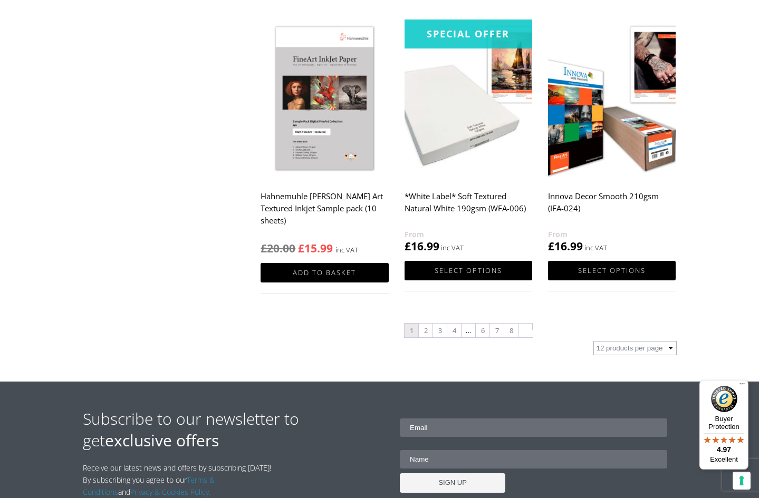
scroll to position [1064, 0]
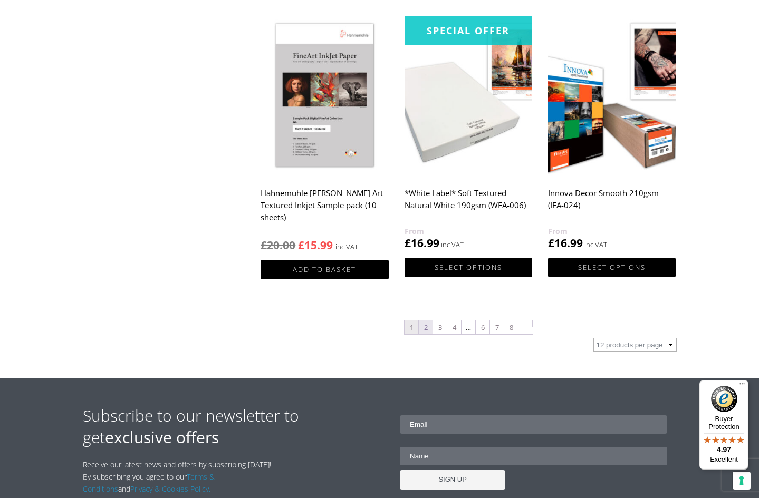
click at [422, 325] on link "2" at bounding box center [426, 328] width 14 height 14
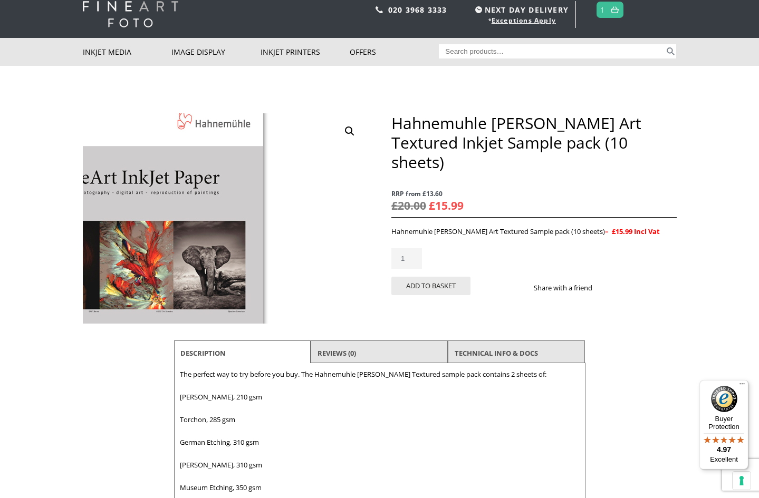
scroll to position [34, 0]
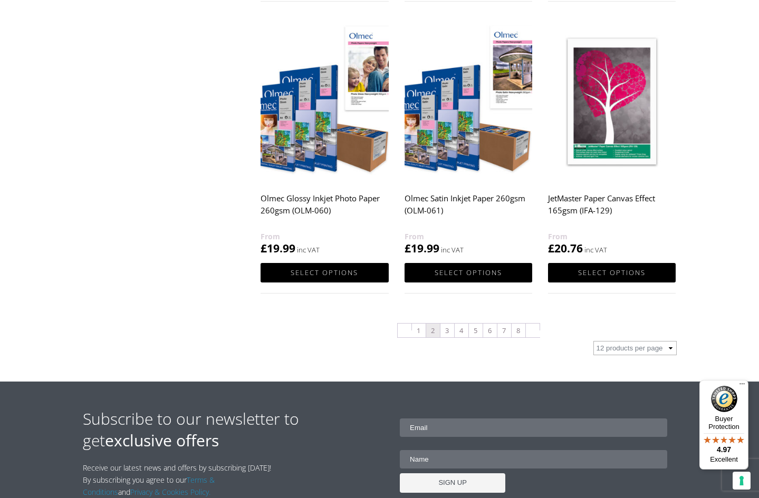
scroll to position [1058, 0]
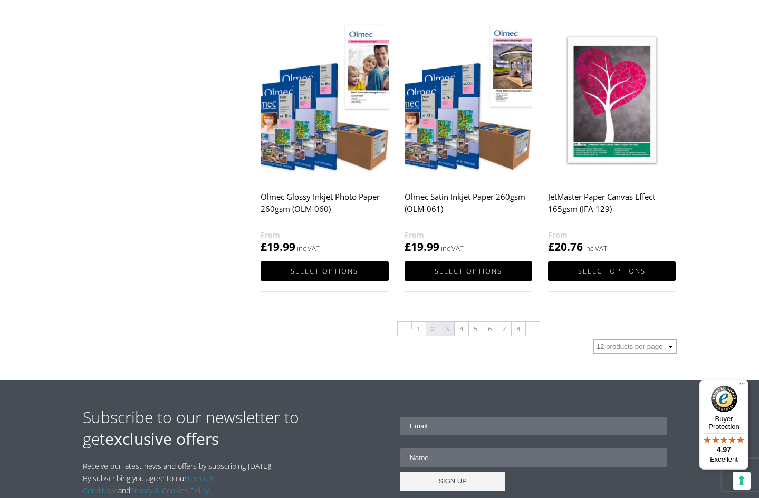
click at [446, 331] on link "3" at bounding box center [447, 329] width 14 height 14
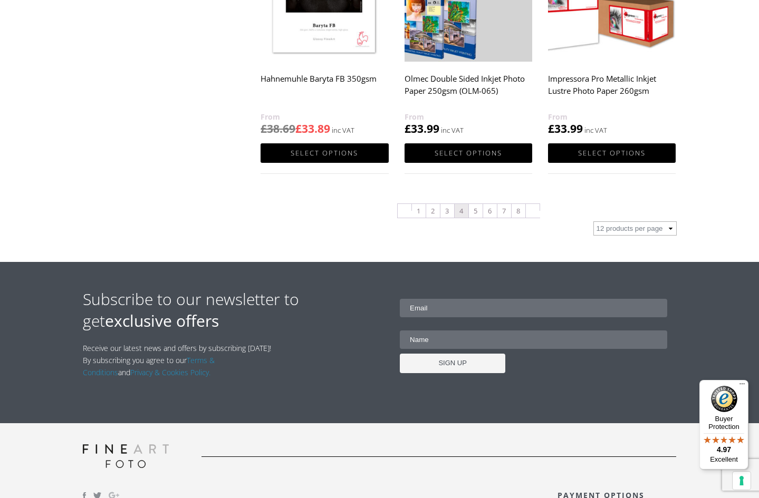
scroll to position [1180, 0]
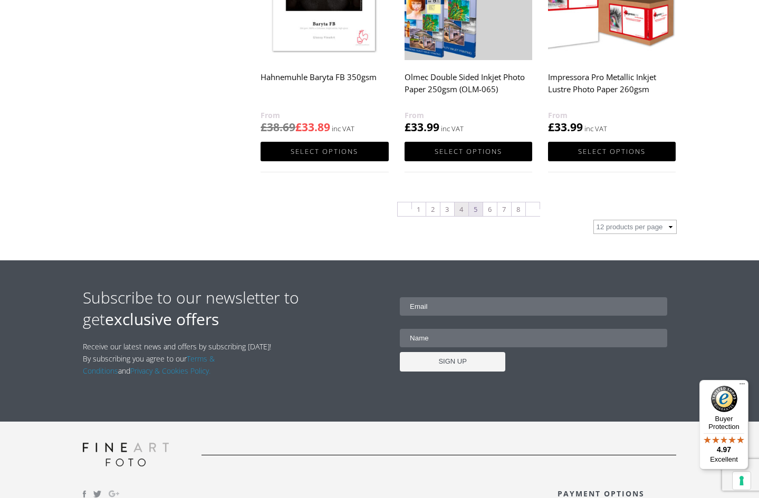
click at [474, 210] on link "5" at bounding box center [476, 210] width 14 height 14
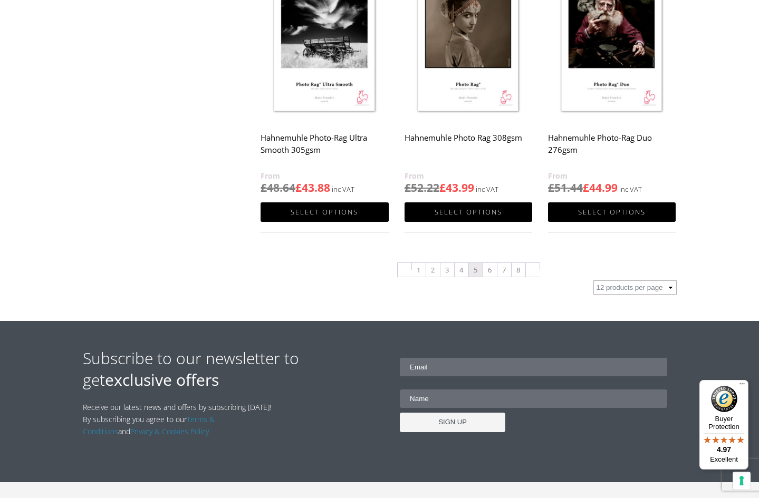
scroll to position [1120, 0]
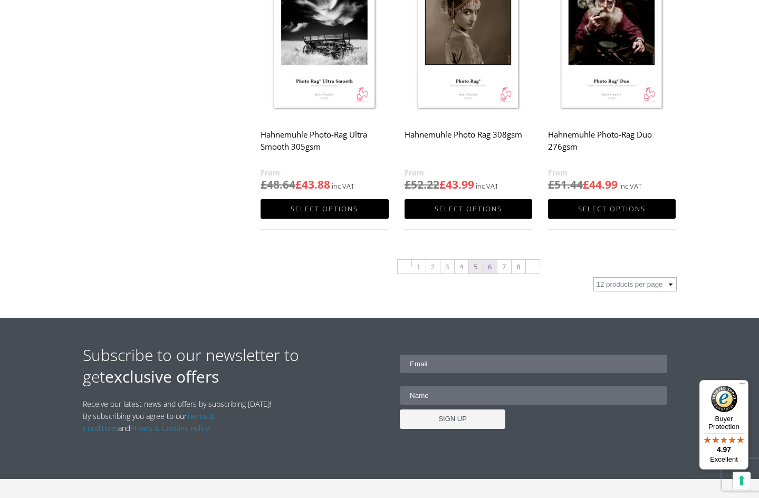
click at [488, 269] on link "6" at bounding box center [490, 267] width 14 height 14
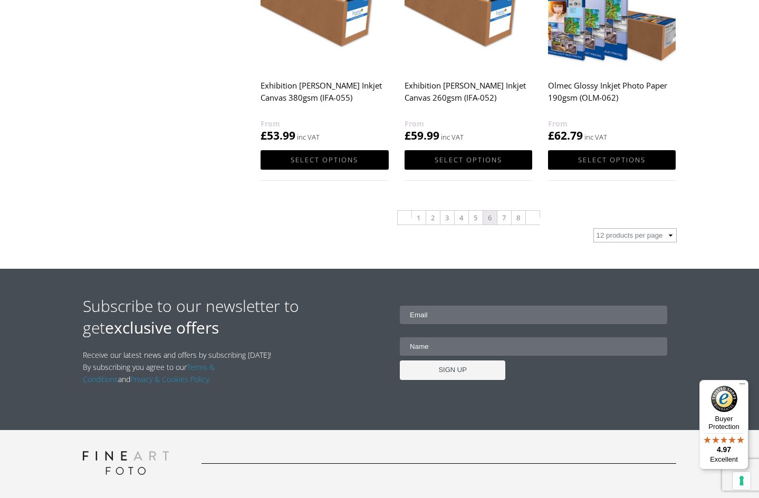
scroll to position [1176, 0]
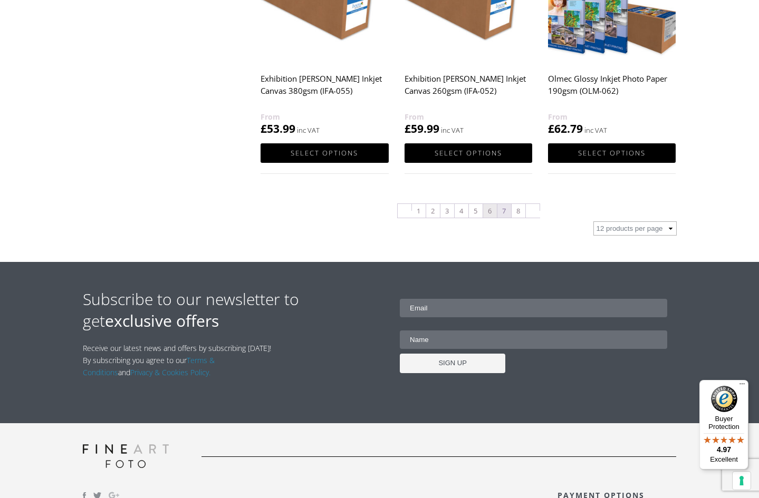
click at [504, 212] on link "7" at bounding box center [504, 211] width 14 height 14
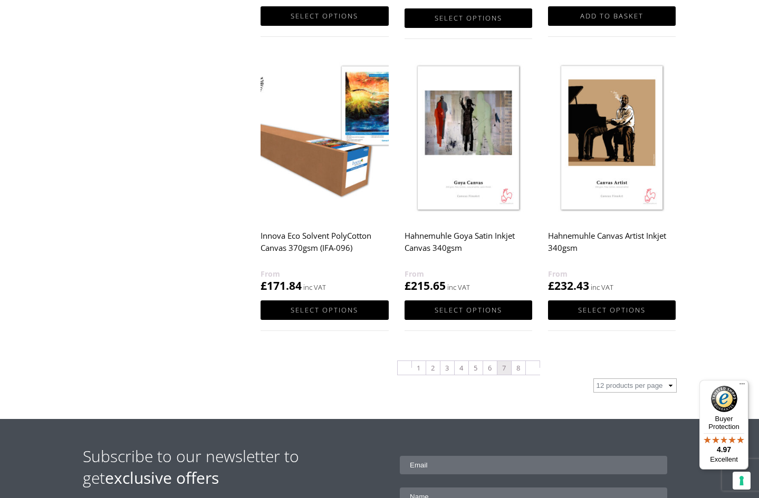
scroll to position [1023, 0]
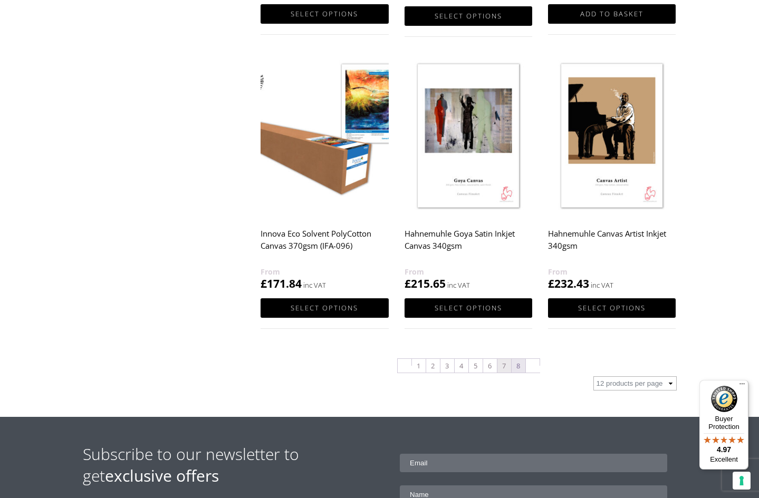
click at [519, 365] on link "8" at bounding box center [519, 366] width 14 height 14
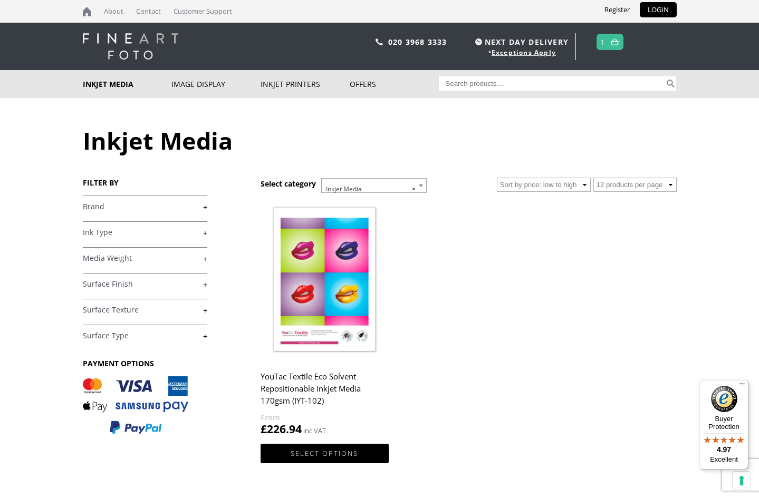
select select
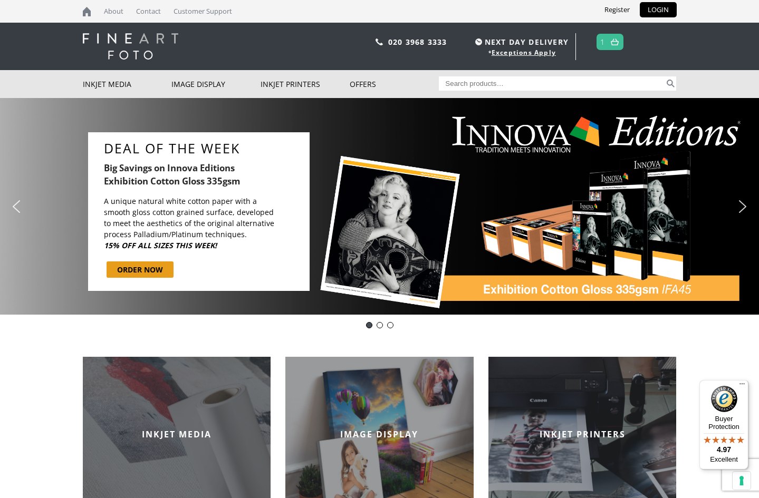
click at [220, 416] on div "INKJET MEDIA" at bounding box center [177, 434] width 188 height 155
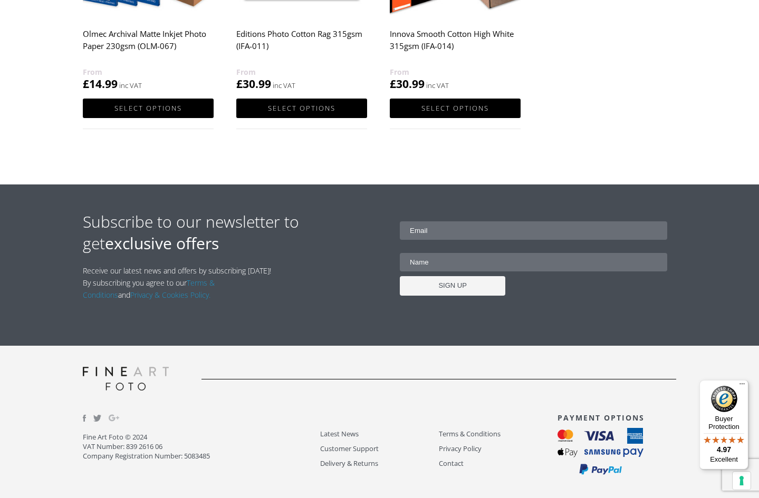
scroll to position [777, 0]
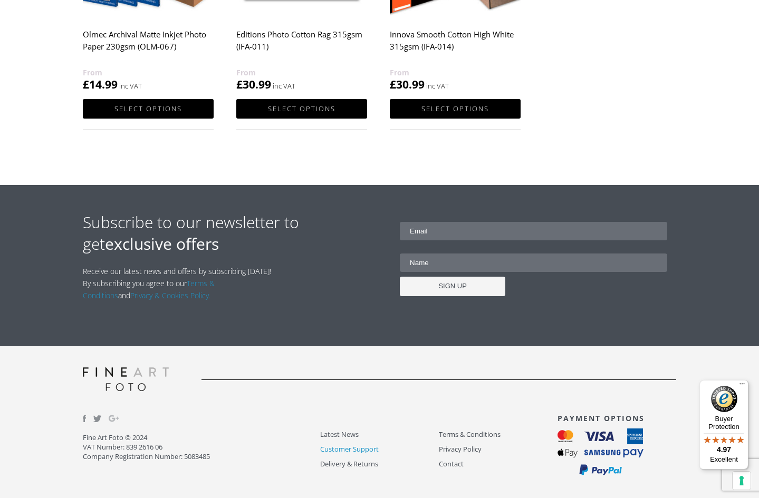
click at [367, 448] on link "Customer Support" at bounding box center [379, 450] width 119 height 12
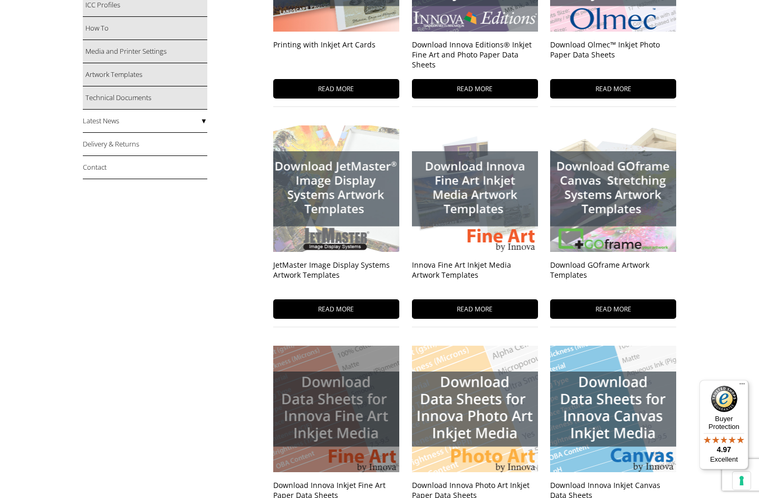
scroll to position [274, 0]
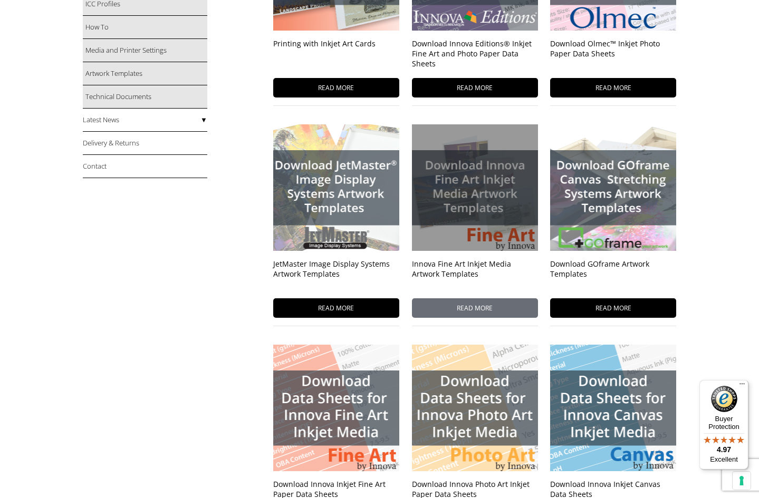
click at [457, 203] on div at bounding box center [475, 187] width 126 height 127
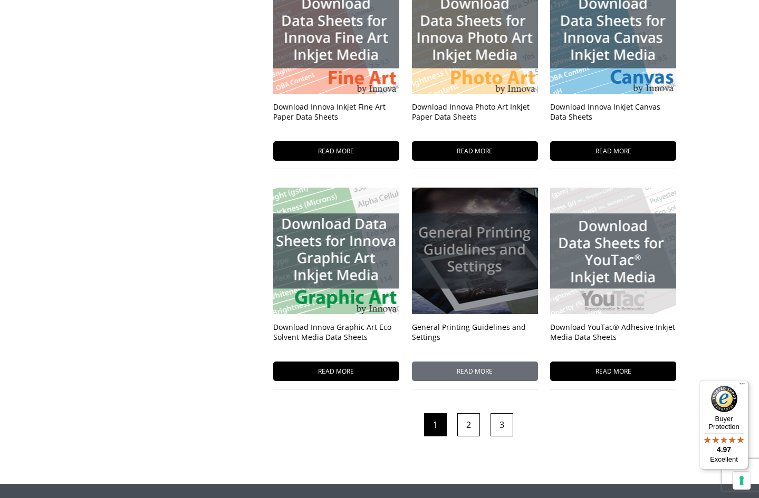
scroll to position [652, 0]
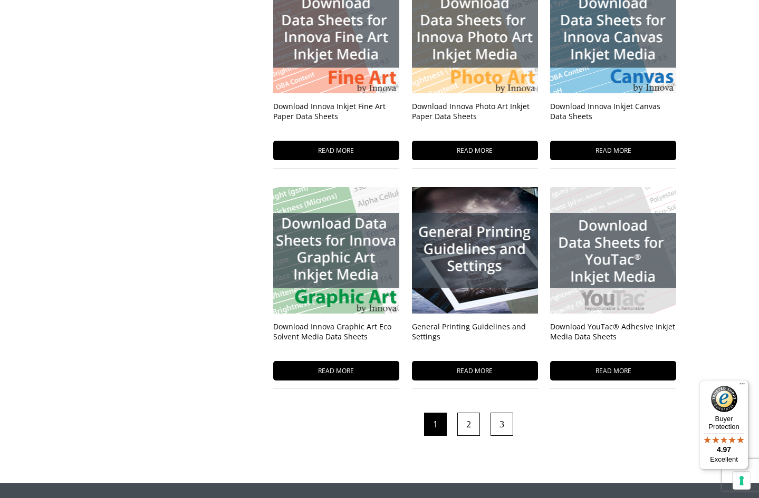
click at [470, 424] on link "2" at bounding box center [468, 424] width 23 height 23
click at [468, 424] on link "2" at bounding box center [468, 424] width 23 height 23
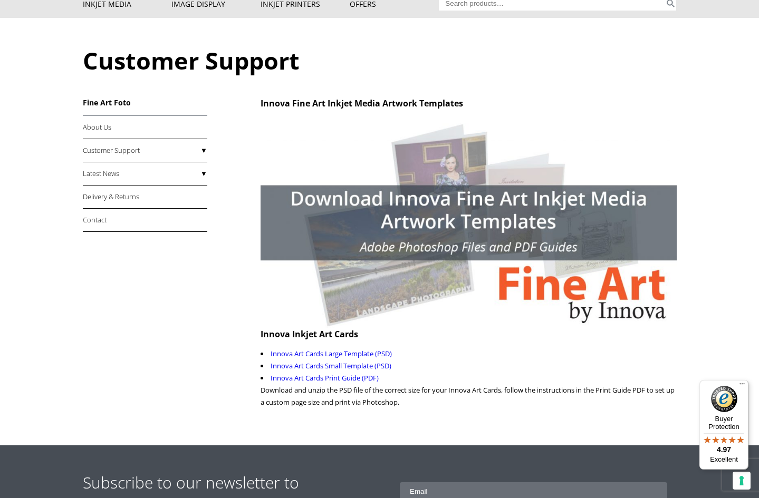
scroll to position [81, 0]
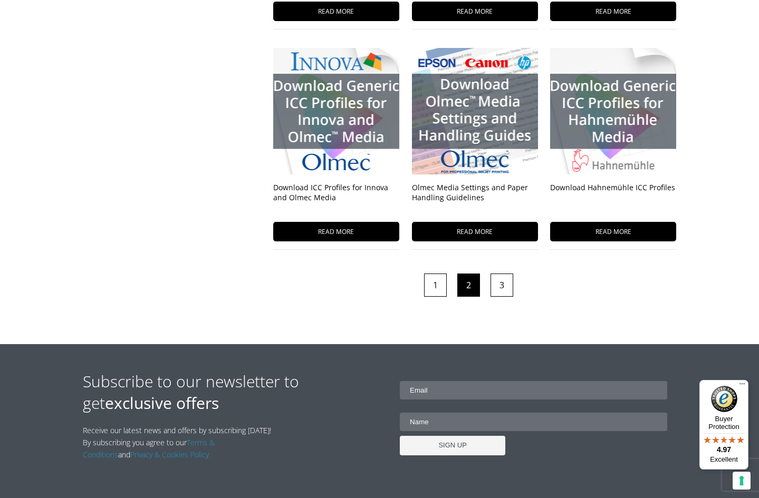
scroll to position [792, 0]
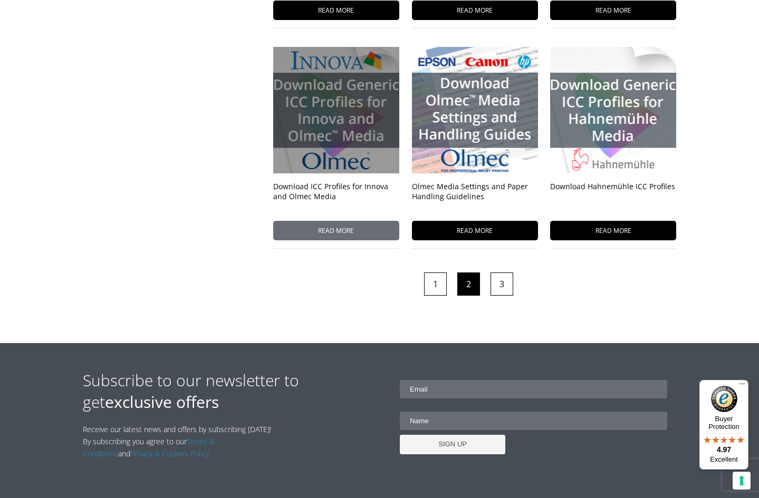
click at [330, 126] on div at bounding box center [336, 110] width 126 height 127
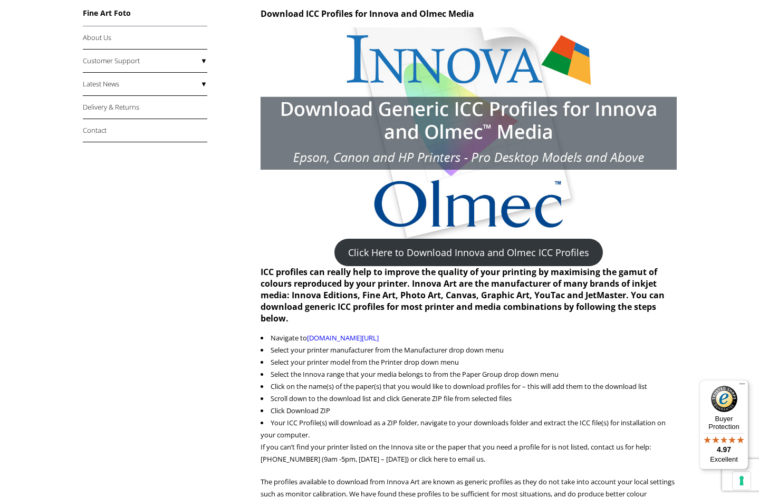
scroll to position [167, 0]
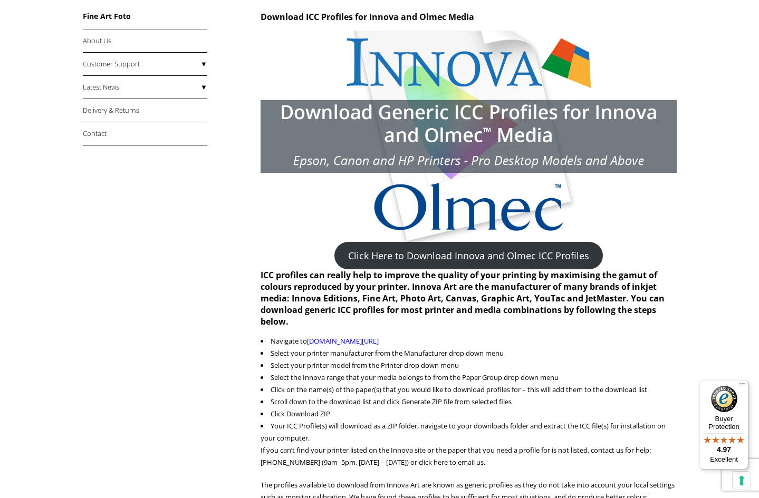
click at [448, 253] on link "Click Here to Download Innova and Olmec ICC Profiles" at bounding box center [468, 255] width 268 height 27
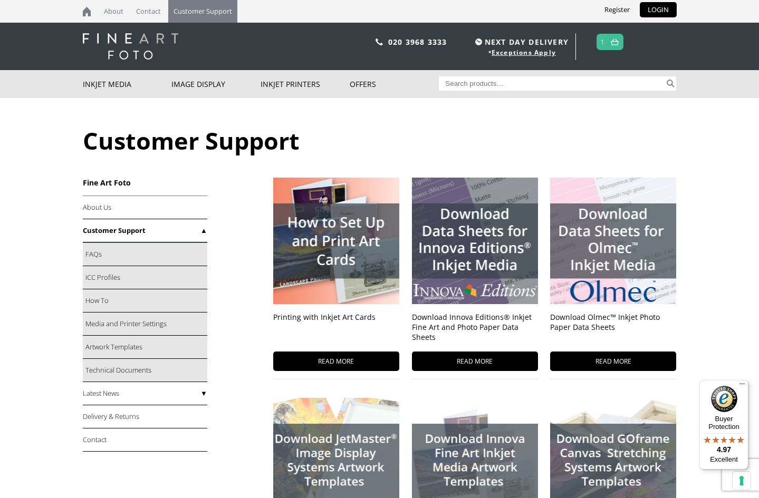
scroll to position [652, 0]
